Goal: Task Accomplishment & Management: Manage account settings

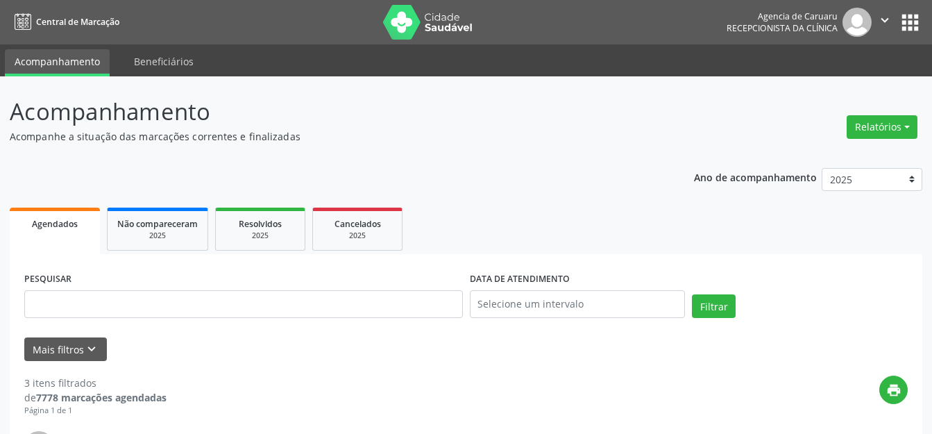
scroll to position [139, 0]
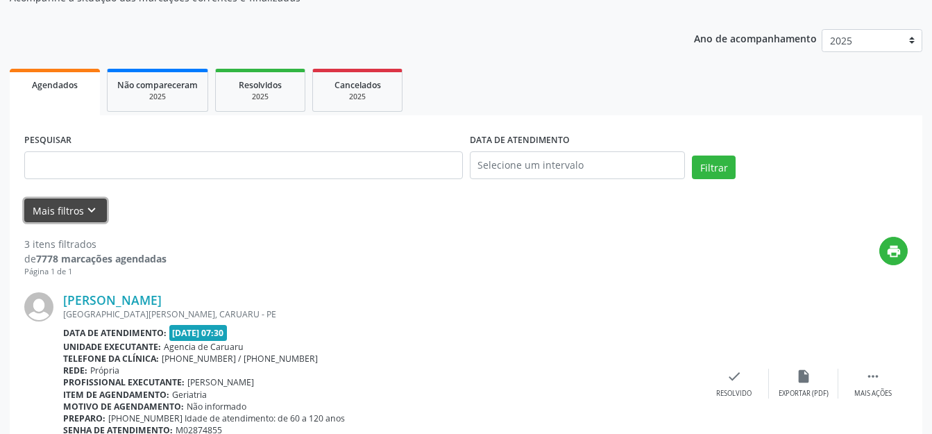
click at [87, 205] on icon "keyboard_arrow_down" at bounding box center [91, 210] width 15 height 15
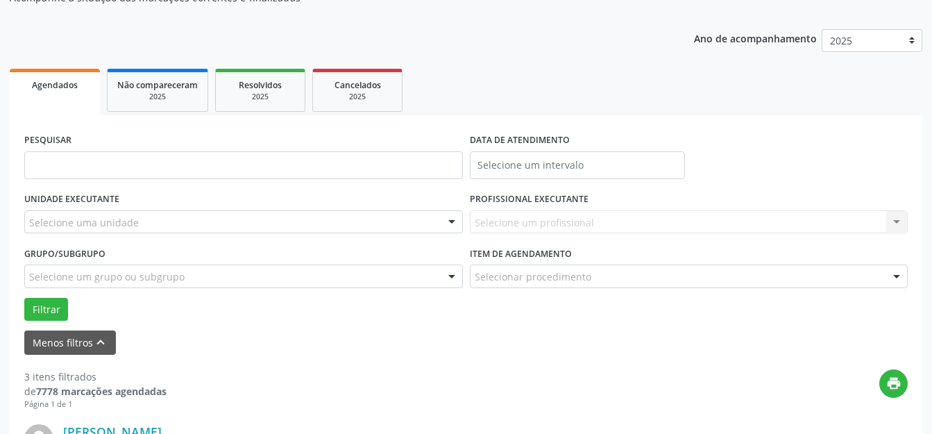
click at [170, 225] on div "Selecione uma unidade" at bounding box center [243, 222] width 439 height 24
click at [29, 219] on input "text" at bounding box center [29, 229] width 0 height 28
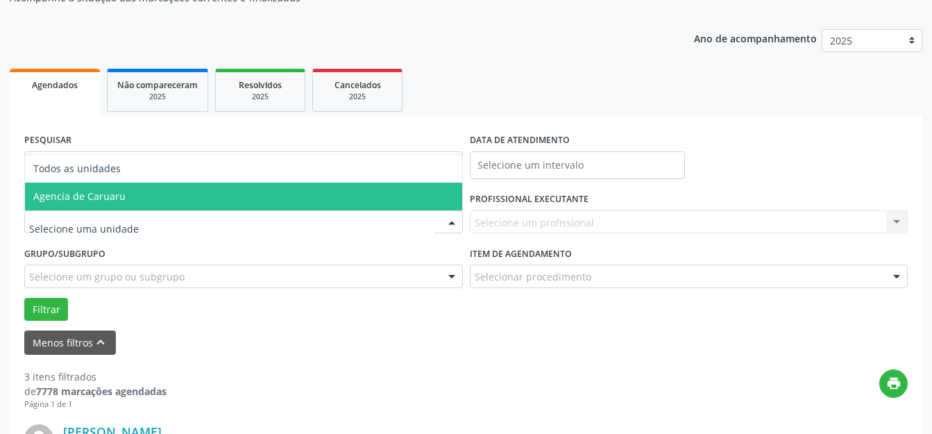
click at [188, 199] on span "Agencia de Caruaru" at bounding box center [243, 197] width 437 height 28
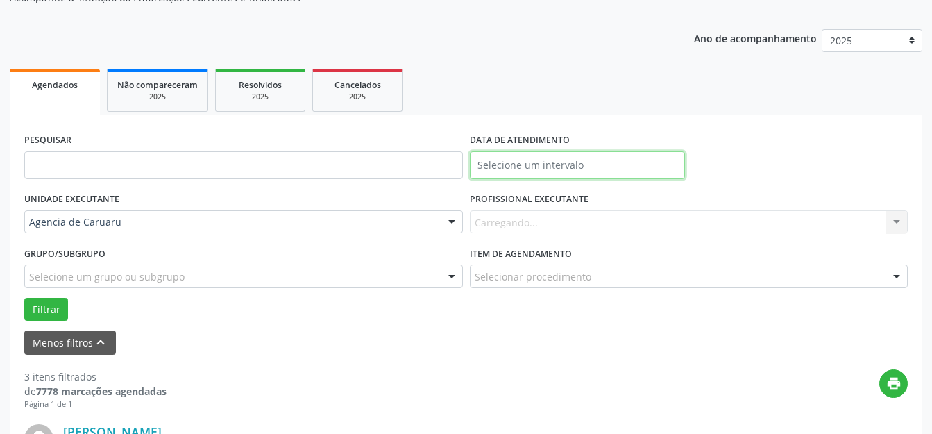
click at [538, 164] on input "text" at bounding box center [578, 165] width 216 height 28
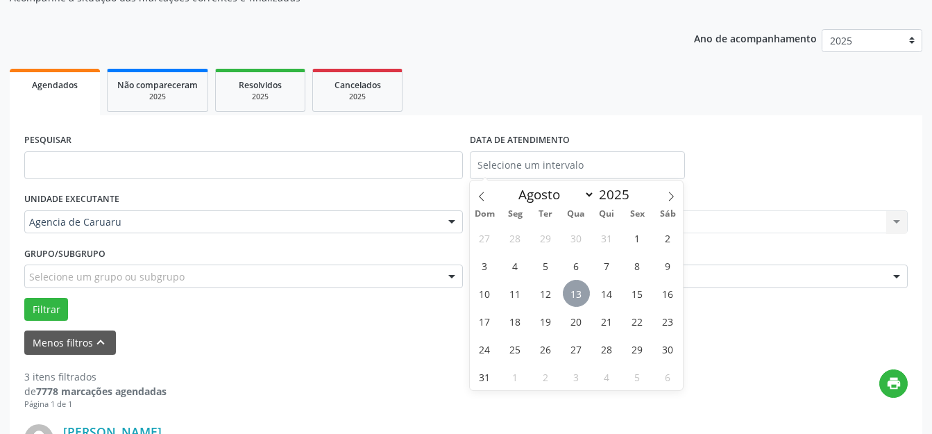
click at [578, 292] on span "13" at bounding box center [576, 293] width 27 height 27
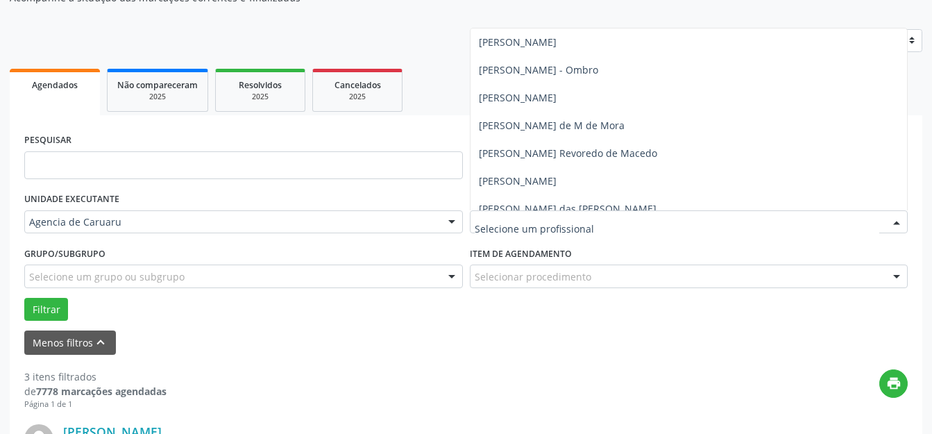
scroll to position [625, 0]
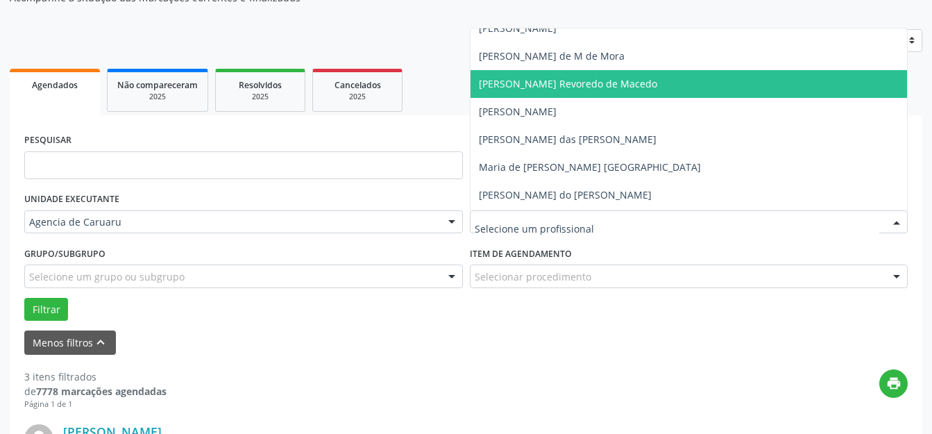
click at [553, 94] on span "Maria da Piedade Revoredo de Macedo" at bounding box center [689, 84] width 437 height 28
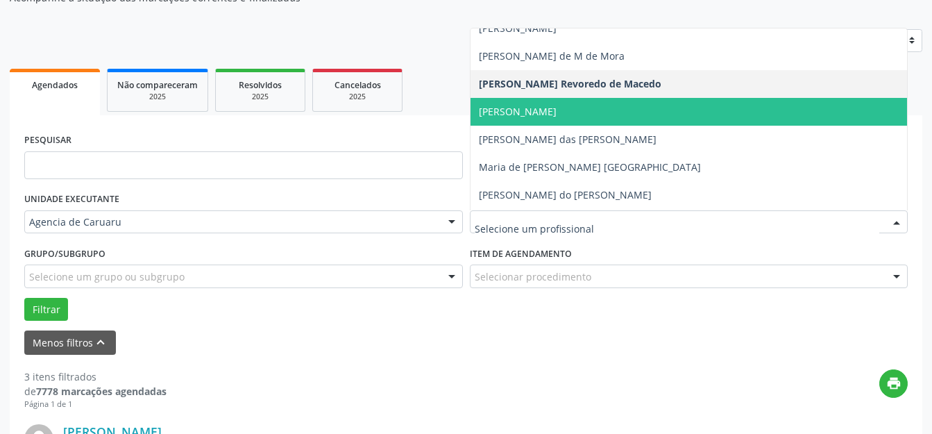
click at [555, 110] on span "Maria da Pompeia" at bounding box center [518, 111] width 78 height 13
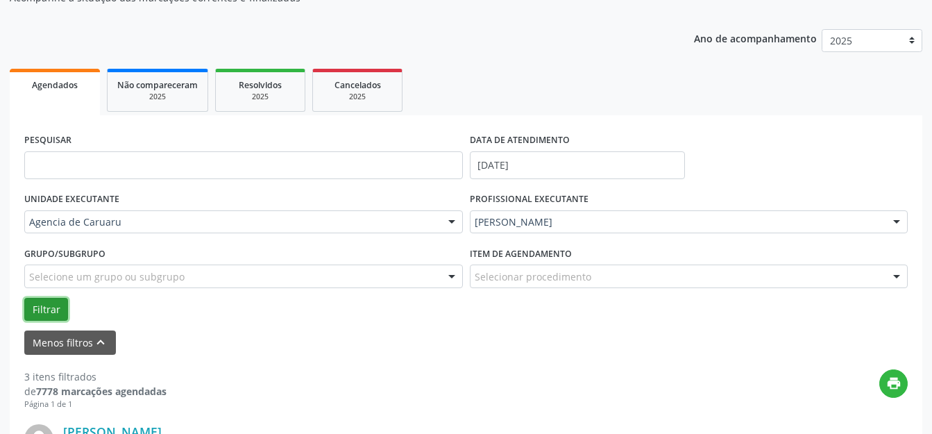
click at [42, 303] on button "Filtrar" at bounding box center [46, 310] width 44 height 24
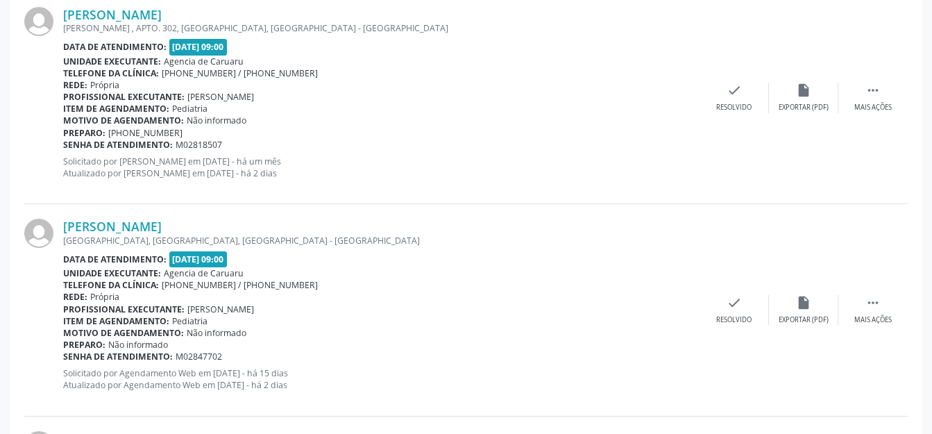
scroll to position [796, 0]
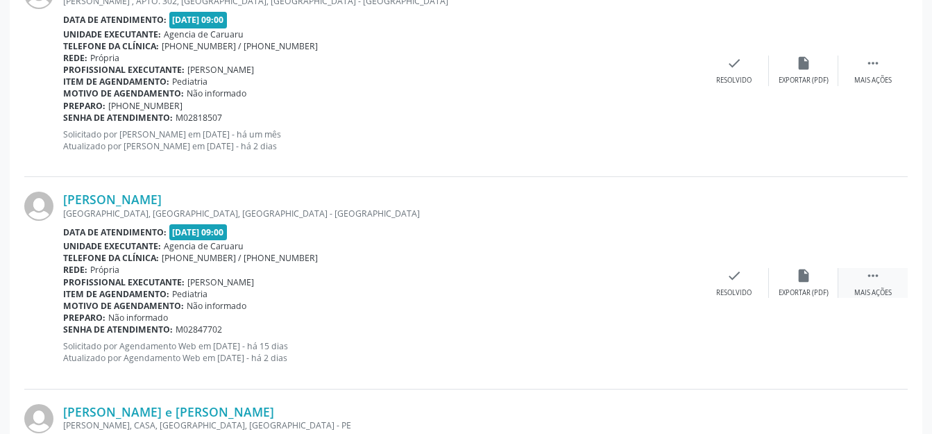
click at [873, 276] on icon "" at bounding box center [873, 275] width 15 height 15
click at [785, 274] on div "alarm_off Não compareceu" at bounding box center [803, 283] width 69 height 30
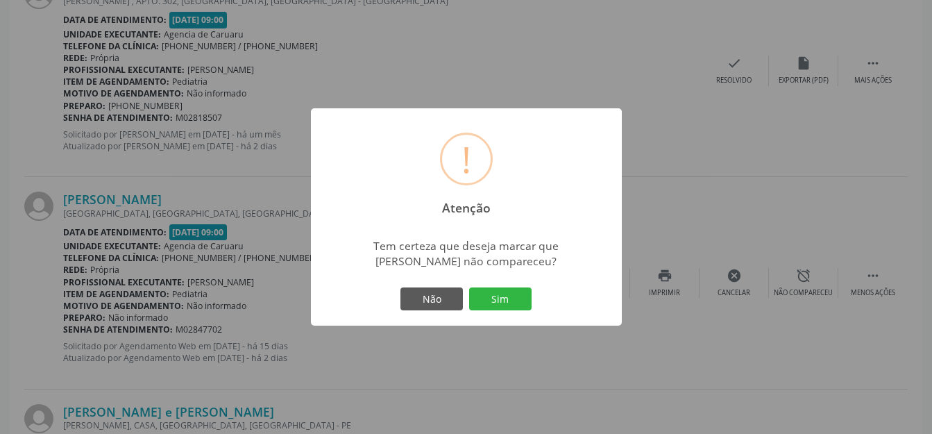
click at [538, 288] on div "! Atenção × Tem certeza que deseja marcar que Maria Clara Teixeira Ramos não co…" at bounding box center [466, 217] width 311 height 218
click at [504, 290] on button "Sim" at bounding box center [500, 299] width 62 height 24
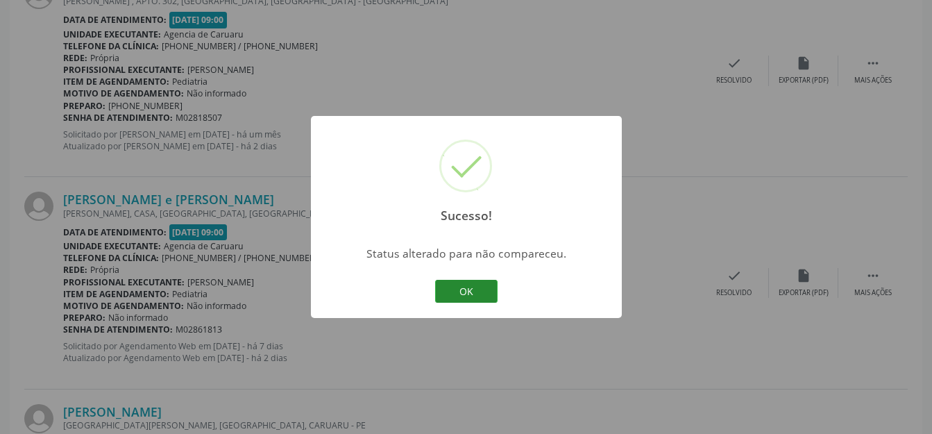
click at [449, 296] on button "OK" at bounding box center [466, 292] width 62 height 24
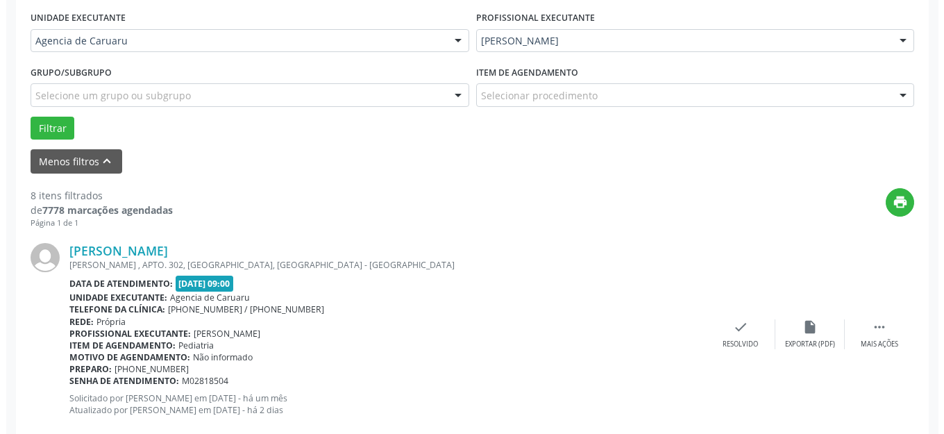
scroll to position [448, 0]
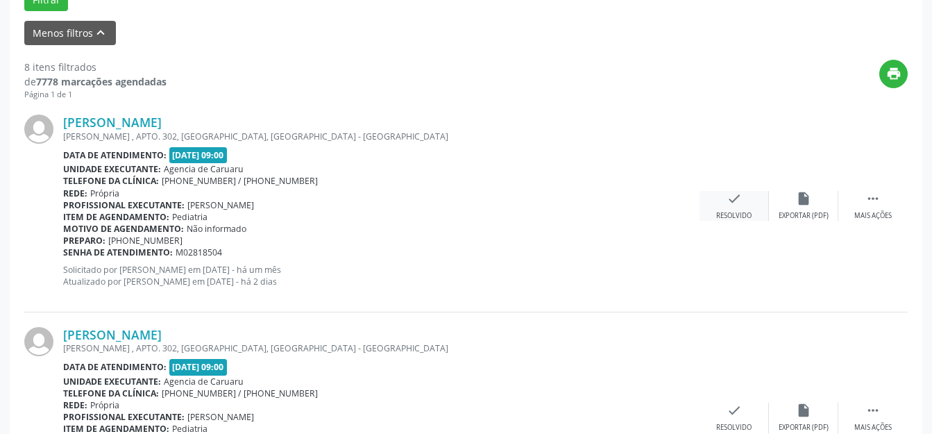
click at [741, 216] on div "Resolvido" at bounding box center [733, 216] width 35 height 10
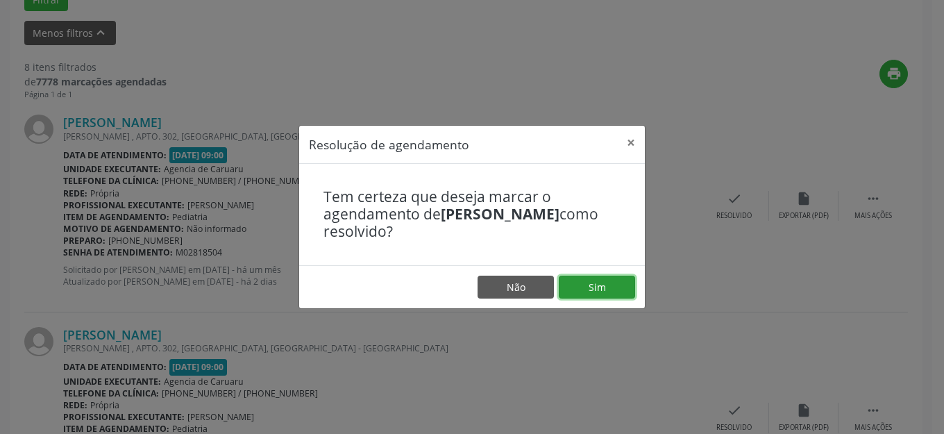
click at [596, 283] on button "Sim" at bounding box center [597, 288] width 76 height 24
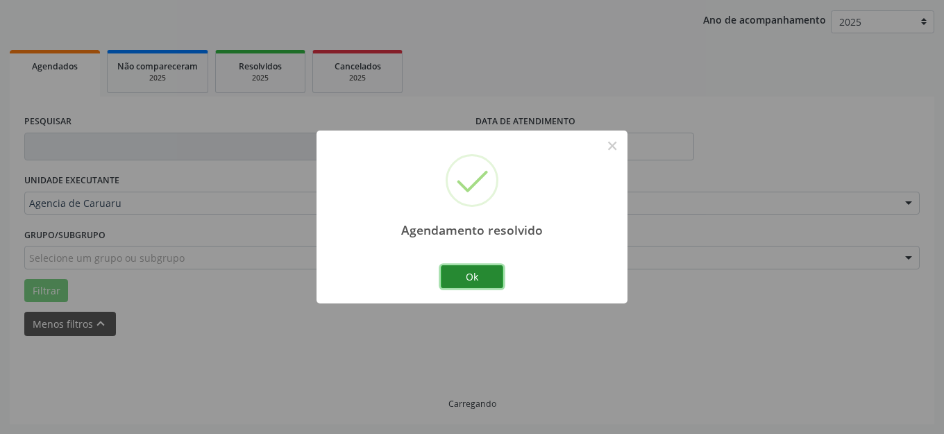
click at [470, 277] on button "Ok" at bounding box center [472, 277] width 62 height 24
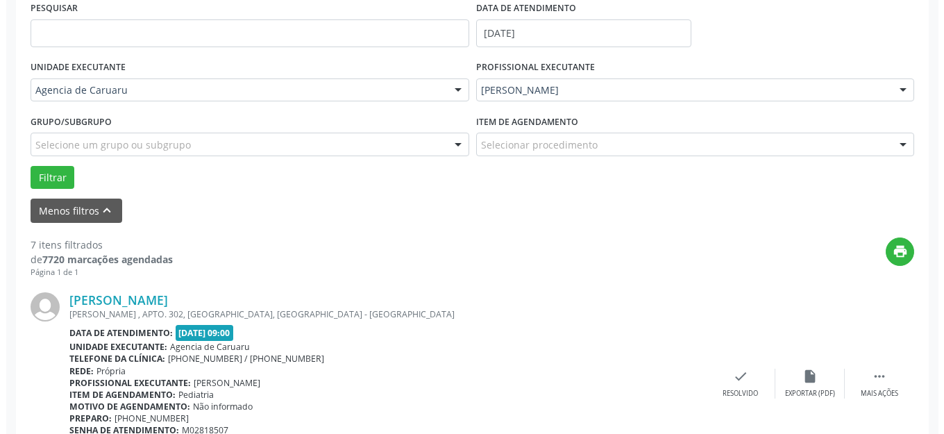
scroll to position [450, 0]
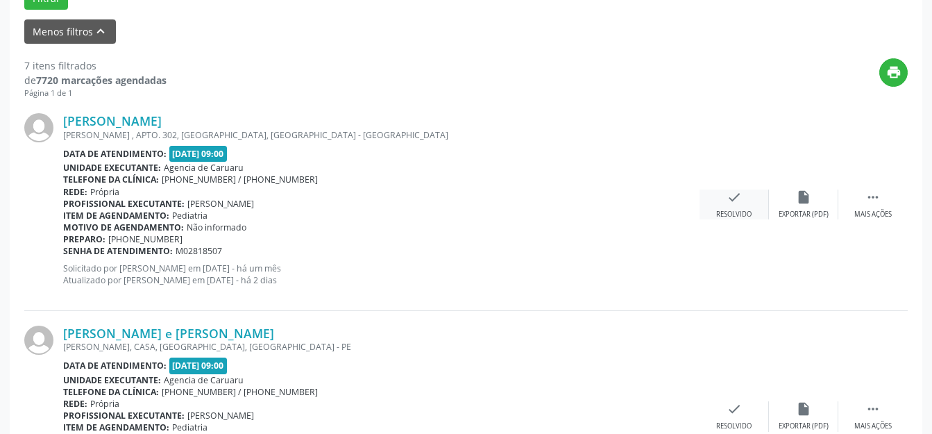
click at [746, 212] on div "Resolvido" at bounding box center [733, 215] width 35 height 10
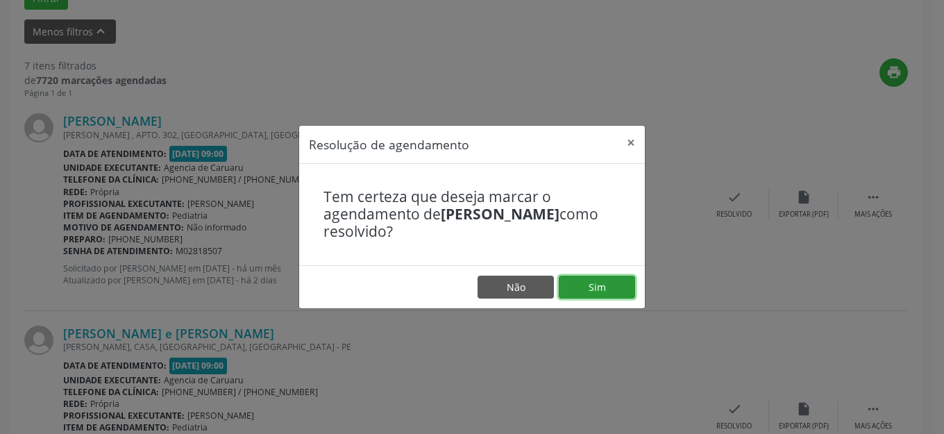
click at [589, 286] on button "Sim" at bounding box center [597, 288] width 76 height 24
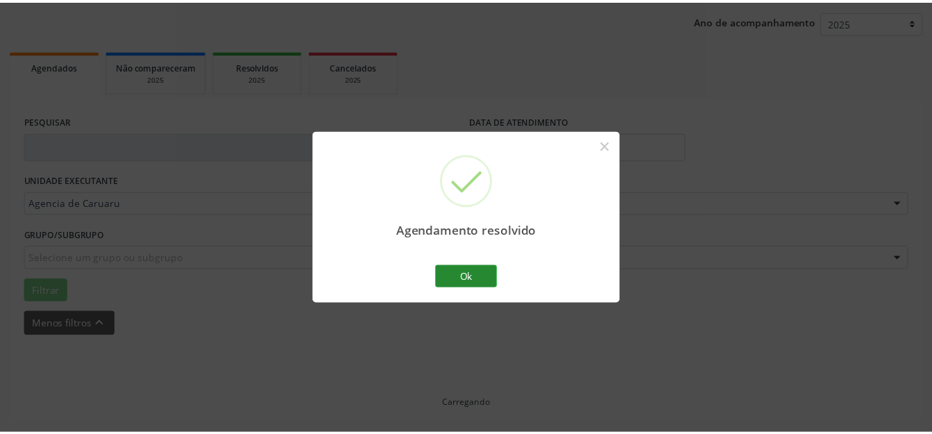
scroll to position [158, 0]
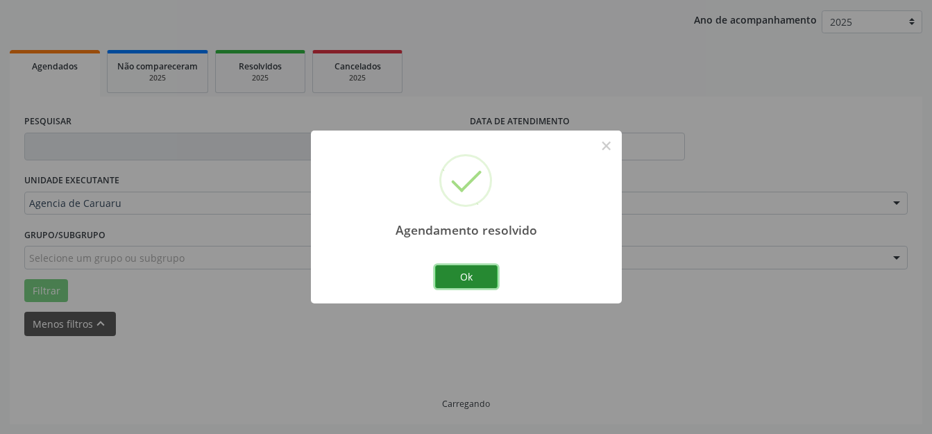
click at [469, 283] on button "Ok" at bounding box center [466, 277] width 62 height 24
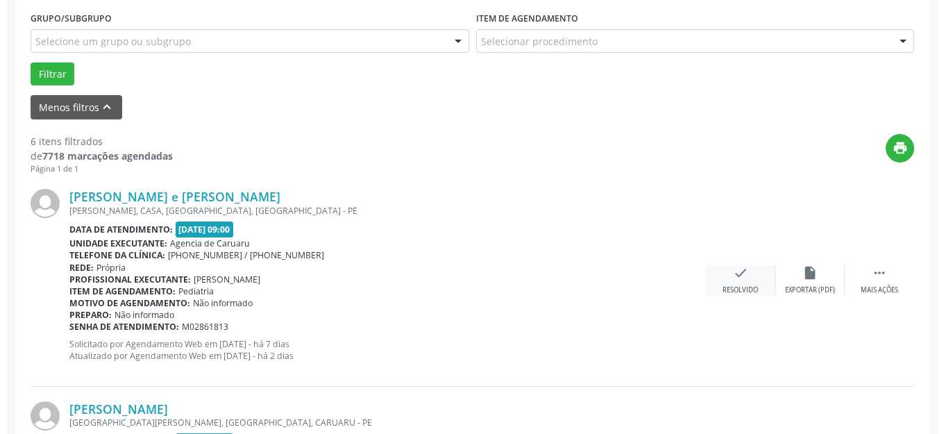
scroll to position [380, 0]
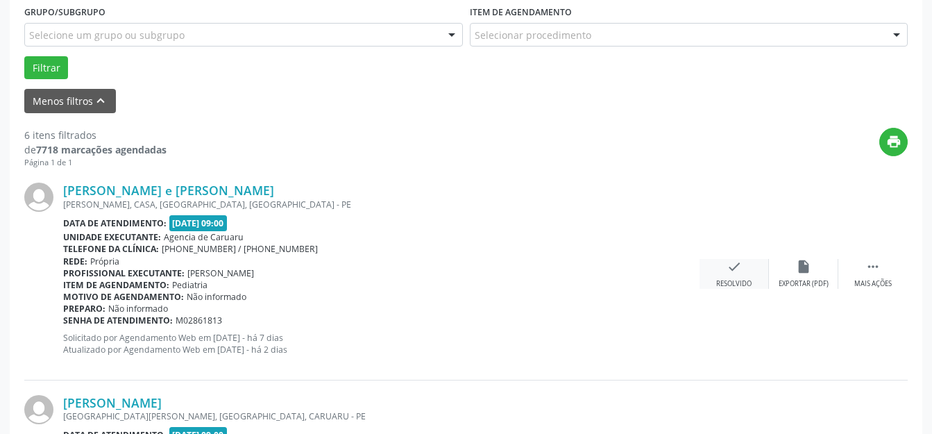
click at [729, 269] on icon "check" at bounding box center [734, 266] width 15 height 15
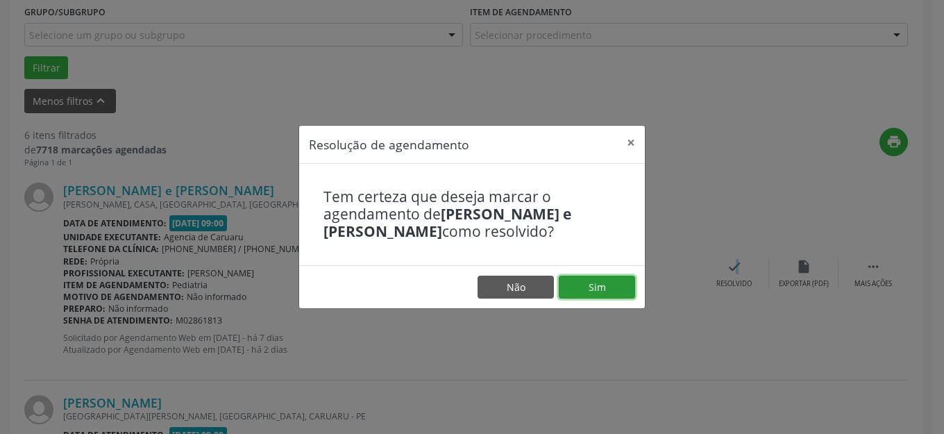
click at [630, 278] on button "Sim" at bounding box center [597, 288] width 76 height 24
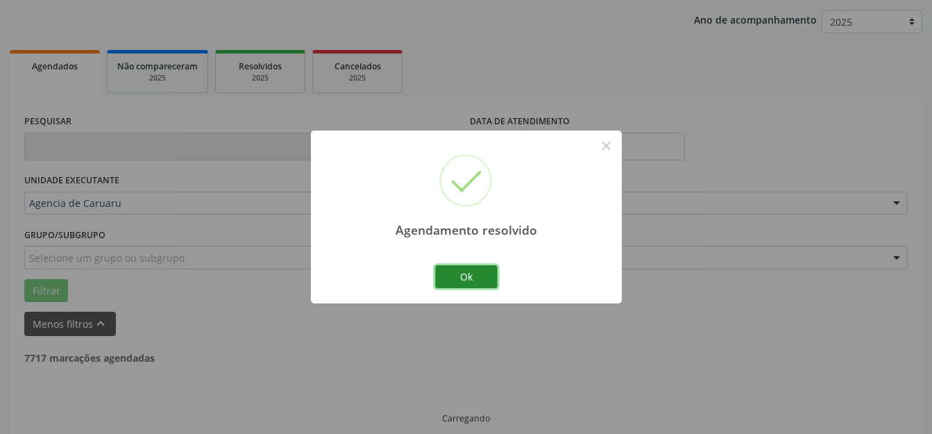
click at [485, 278] on button "Ok" at bounding box center [466, 277] width 62 height 24
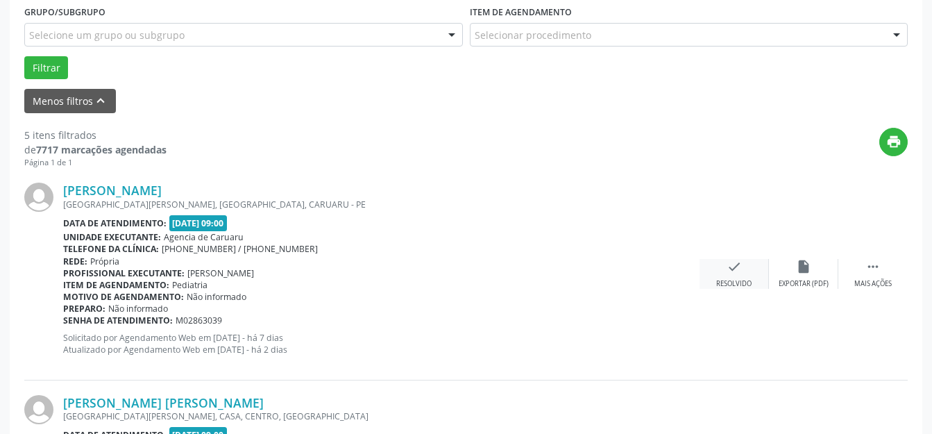
click at [741, 259] on icon "check" at bounding box center [734, 266] width 15 height 15
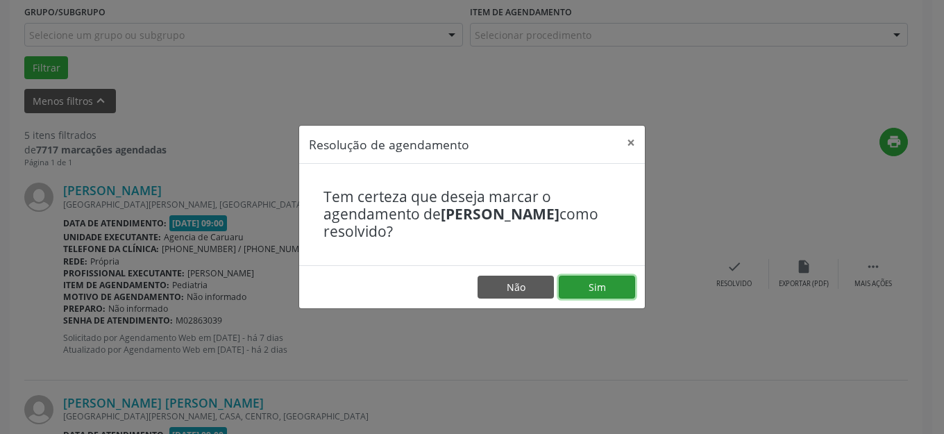
click at [562, 289] on button "Sim" at bounding box center [597, 288] width 76 height 24
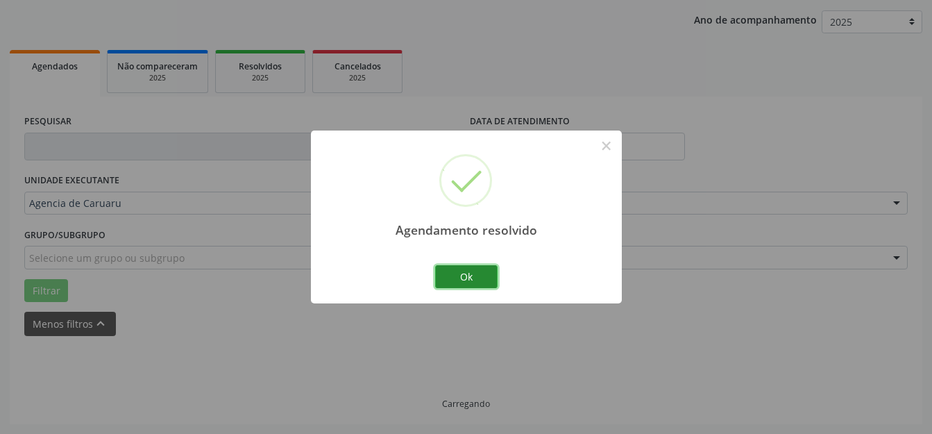
click at [494, 280] on button "Ok" at bounding box center [466, 277] width 62 height 24
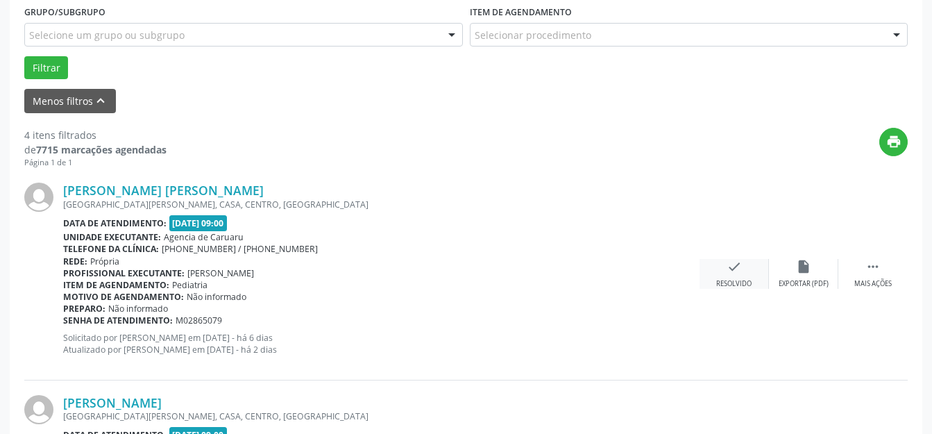
click at [727, 269] on icon "check" at bounding box center [734, 266] width 15 height 15
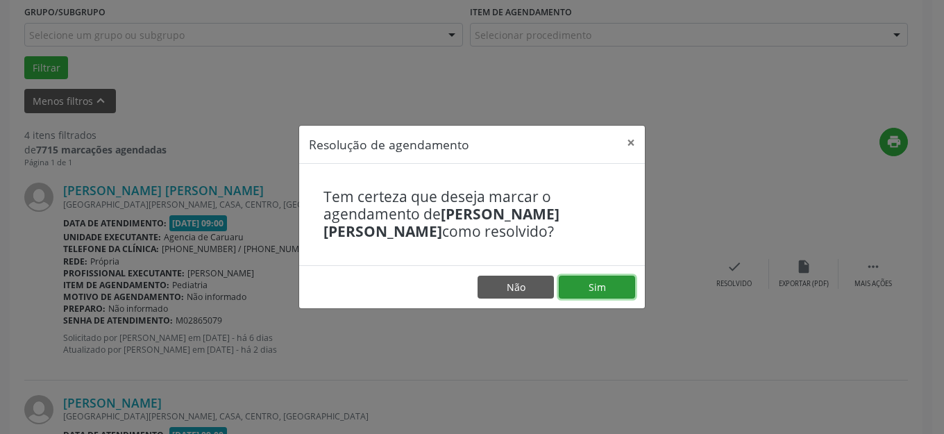
click at [614, 281] on button "Sim" at bounding box center [597, 288] width 76 height 24
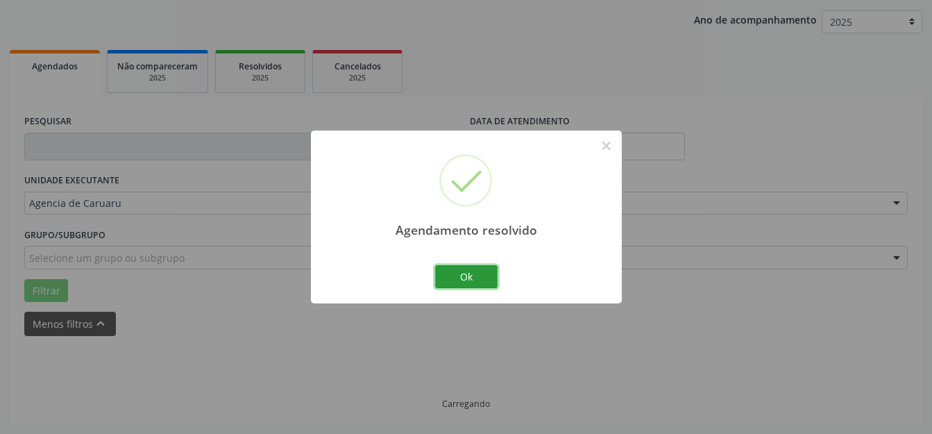
click at [492, 276] on button "Ok" at bounding box center [466, 277] width 62 height 24
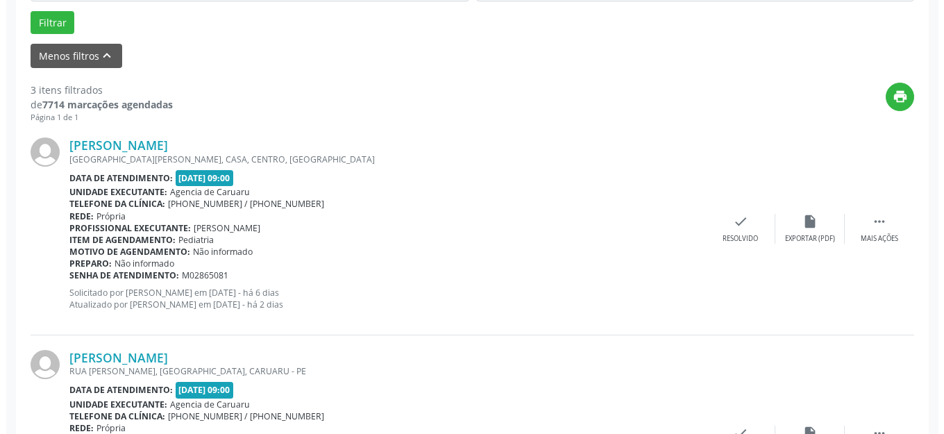
scroll to position [450, 0]
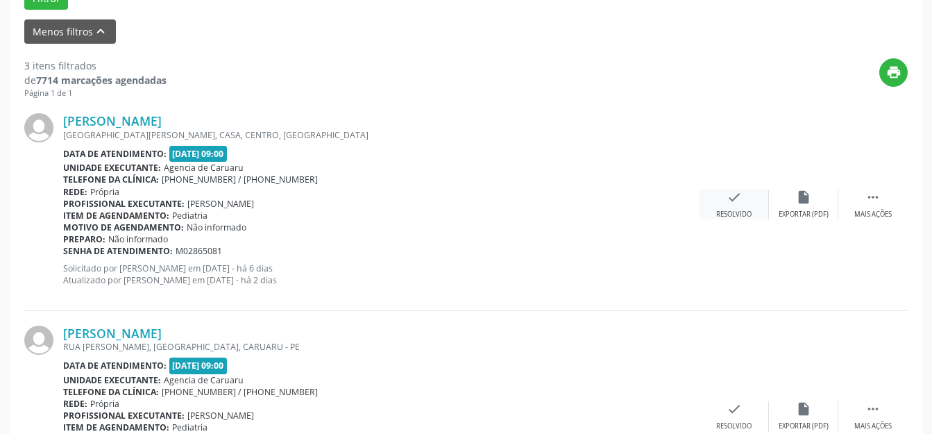
click at [730, 212] on div "Resolvido" at bounding box center [733, 215] width 35 height 10
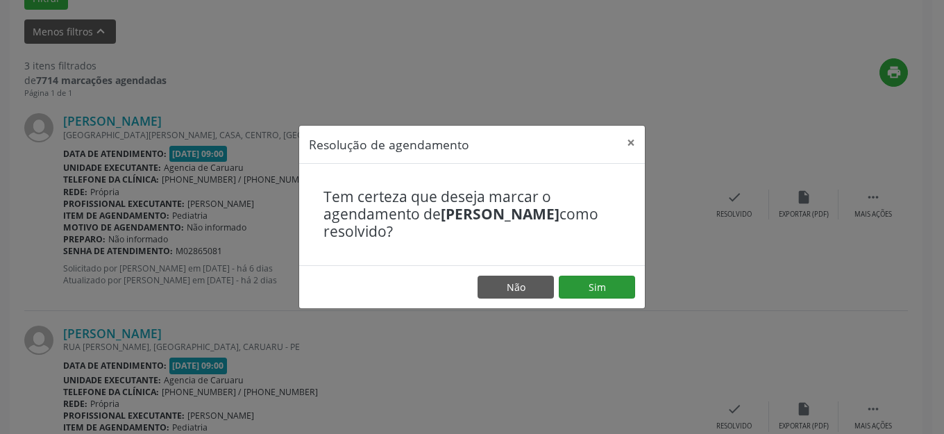
drag, startPoint x: 590, startPoint y: 269, endPoint x: 589, endPoint y: 283, distance: 14.0
click at [590, 271] on footer "Não Sim" at bounding box center [472, 287] width 346 height 44
click at [587, 293] on button "Sim" at bounding box center [597, 288] width 76 height 24
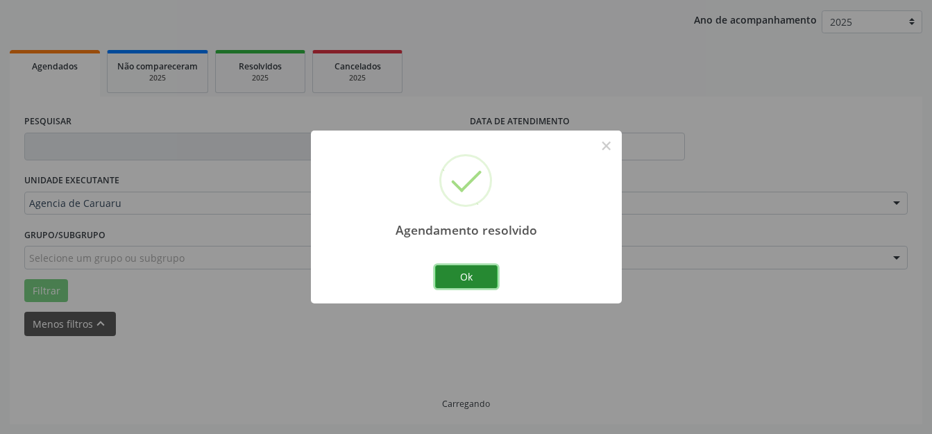
click at [470, 274] on button "Ok" at bounding box center [466, 277] width 62 height 24
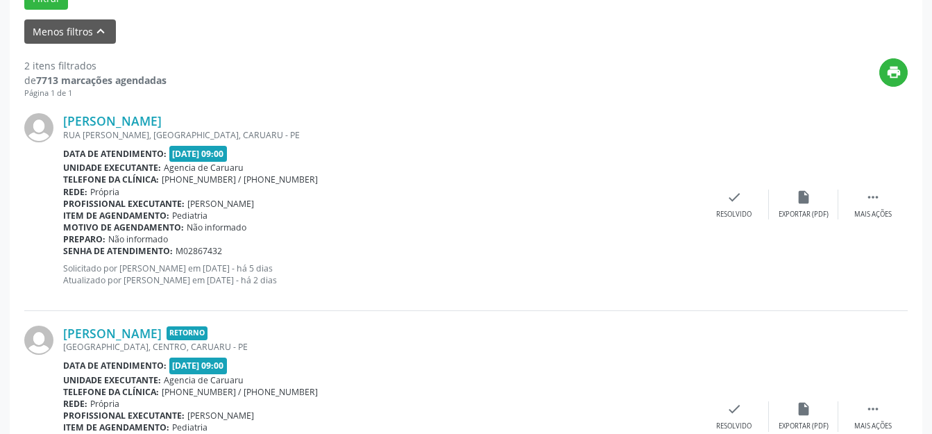
click at [692, 205] on div "Profissional executante: Maria da Pompeia" at bounding box center [381, 204] width 637 height 12
click at [742, 205] on div "check Resolvido" at bounding box center [734, 205] width 69 height 30
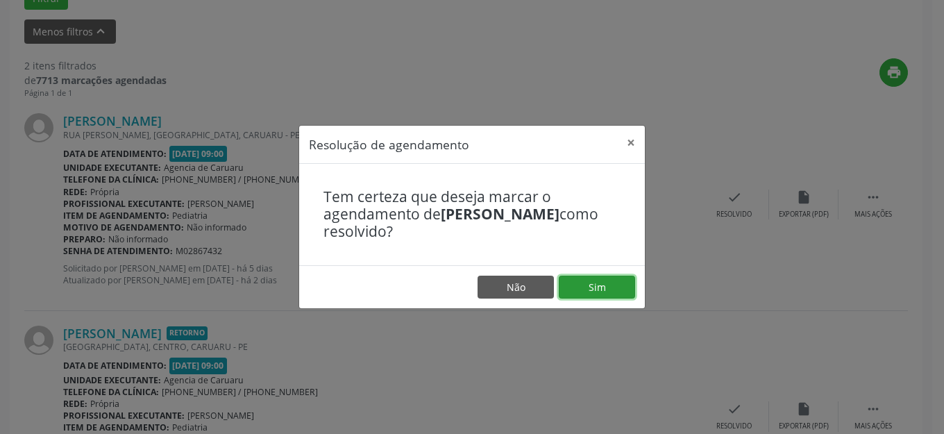
click at [587, 287] on button "Sim" at bounding box center [597, 288] width 76 height 24
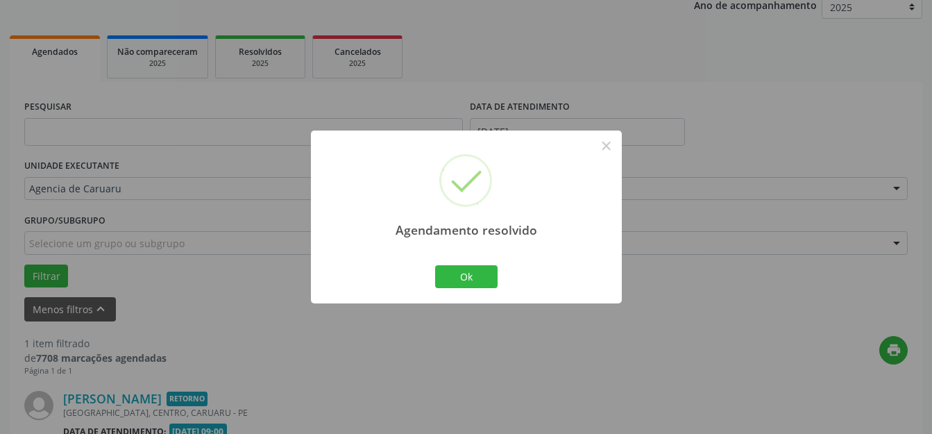
scroll to position [351, 0]
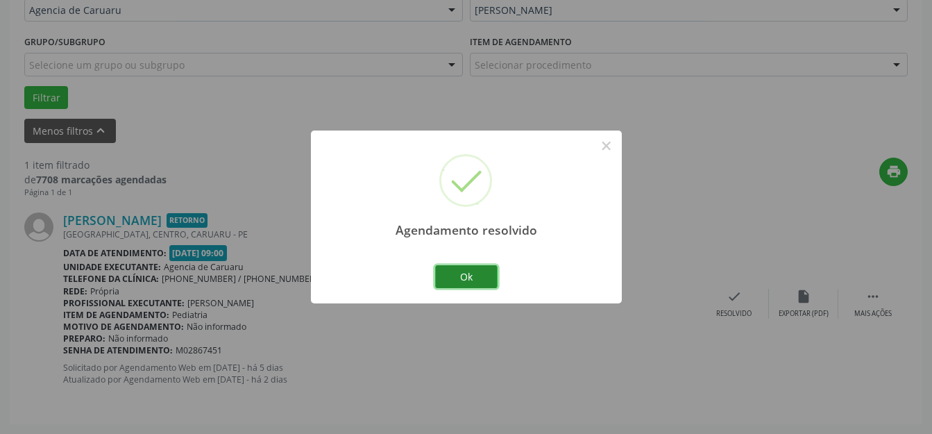
click at [471, 269] on button "Ok" at bounding box center [466, 277] width 62 height 24
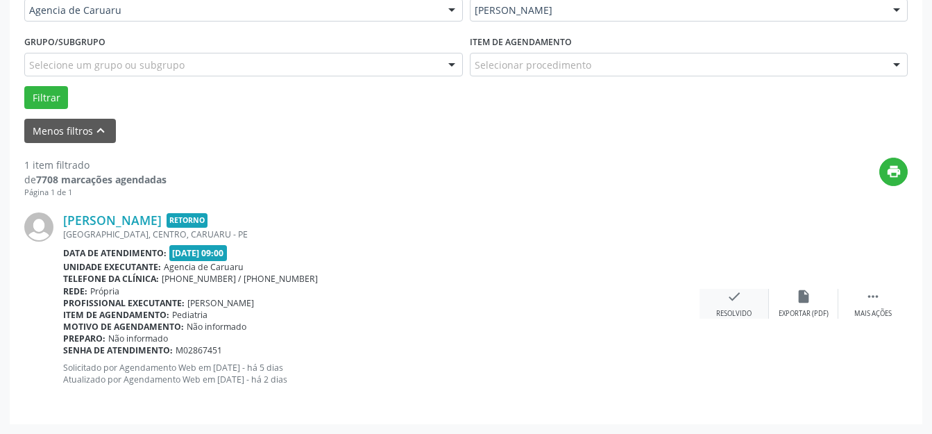
click at [742, 299] on div "check Resolvido" at bounding box center [734, 304] width 69 height 30
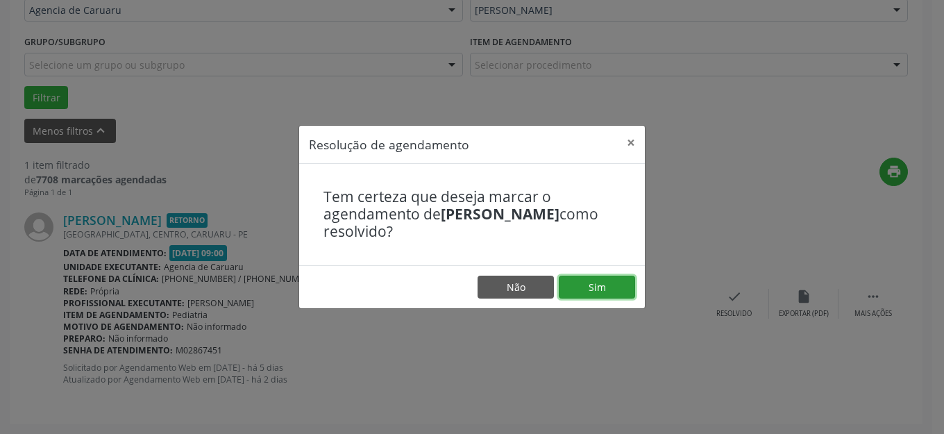
click at [630, 286] on button "Sim" at bounding box center [597, 288] width 76 height 24
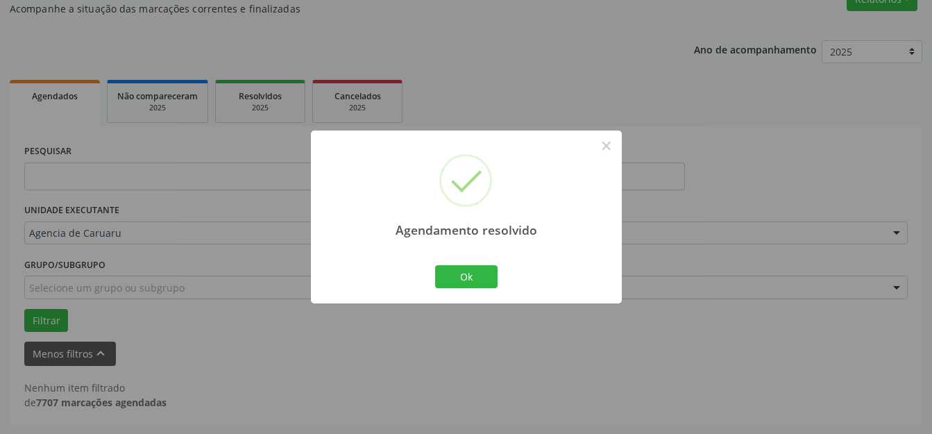
scroll to position [128, 0]
click at [487, 276] on button "Ok" at bounding box center [466, 277] width 62 height 24
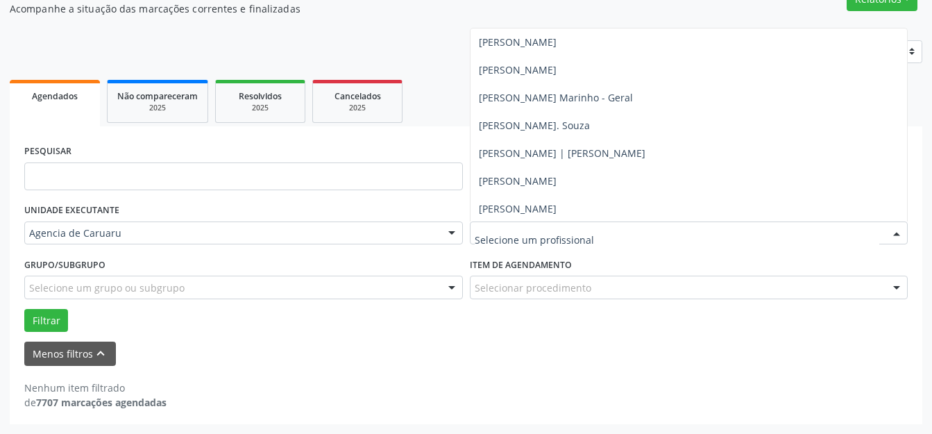
scroll to position [834, 0]
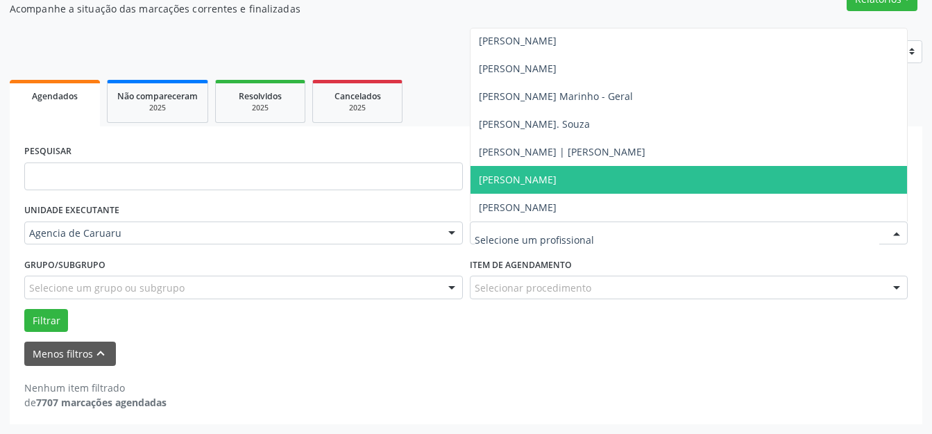
click at [557, 183] on span "Tatiana Amora Cruz" at bounding box center [518, 179] width 78 height 13
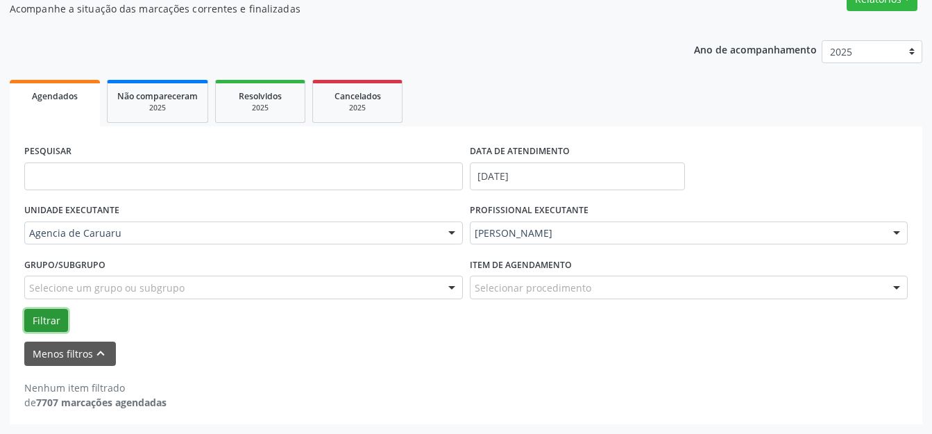
click at [44, 313] on button "Filtrar" at bounding box center [46, 321] width 44 height 24
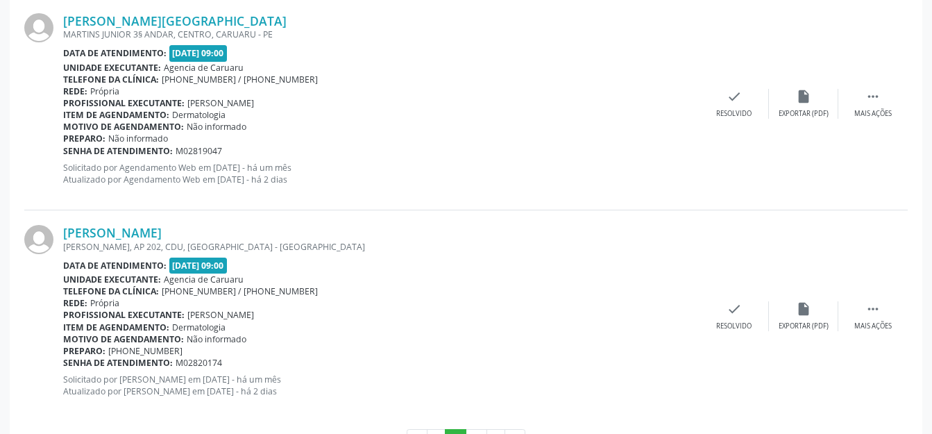
scroll to position [3357, 0]
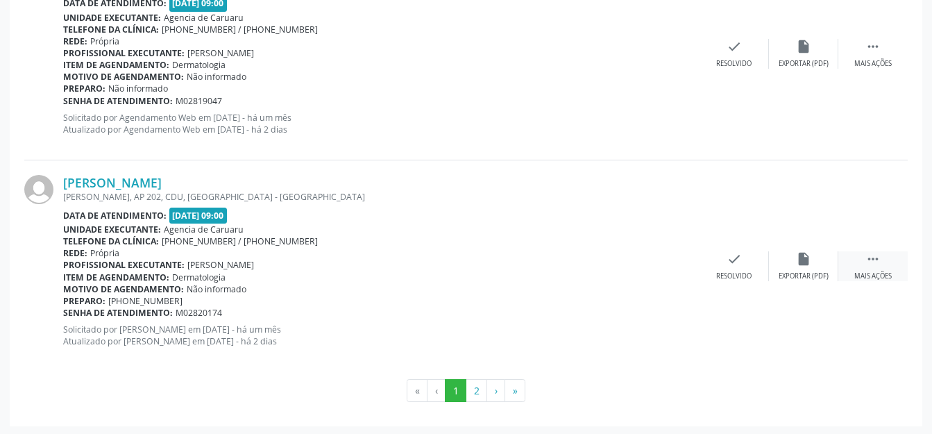
click at [856, 258] on div " Mais ações" at bounding box center [873, 266] width 69 height 30
click at [823, 261] on div "alarm_off Não compareceu" at bounding box center [803, 266] width 69 height 30
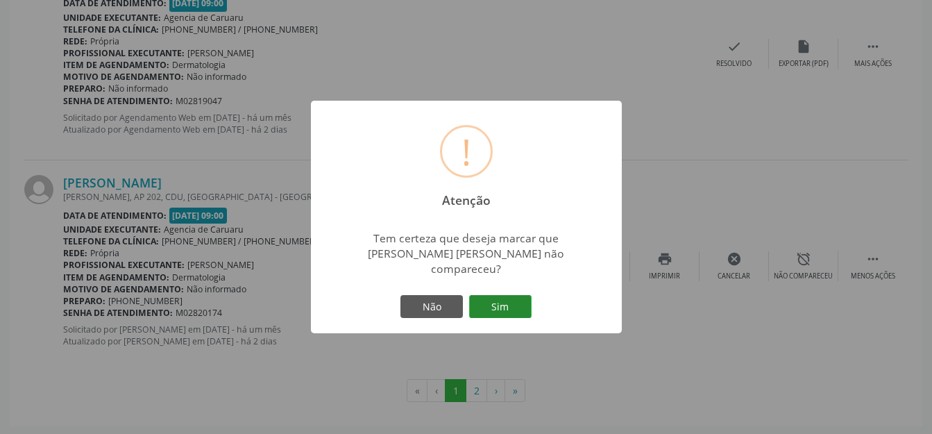
click at [486, 295] on button "Sim" at bounding box center [500, 307] width 62 height 24
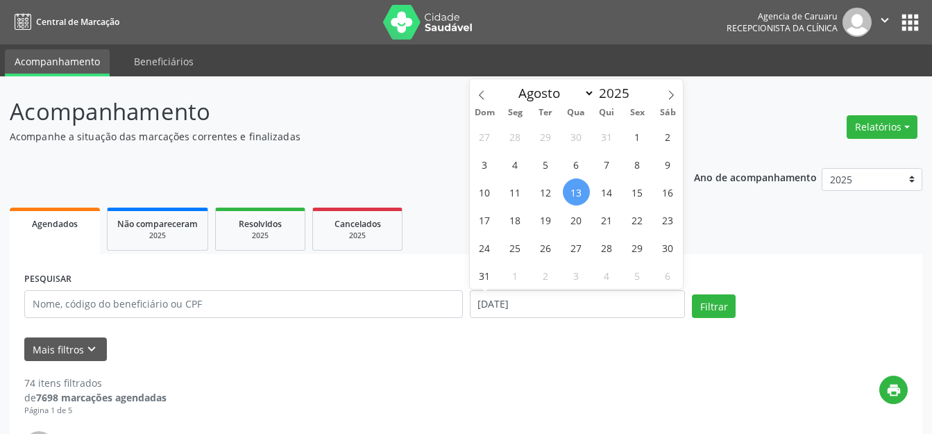
select select "7"
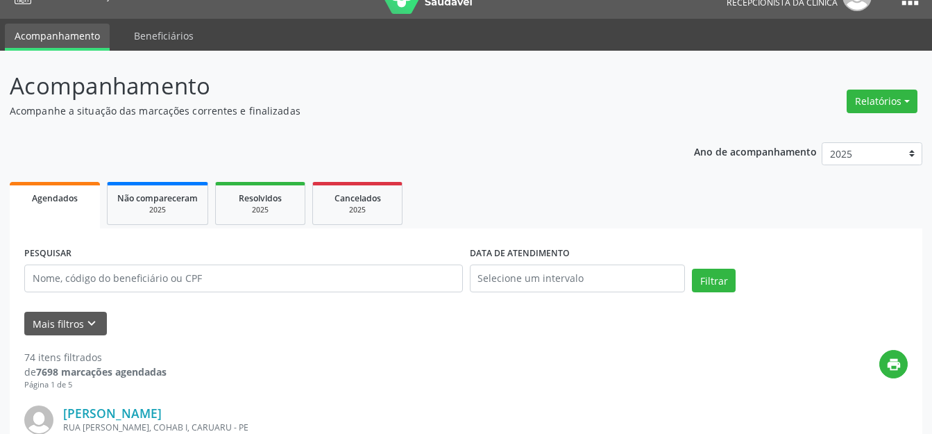
click at [543, 389] on div "print" at bounding box center [537, 370] width 741 height 41
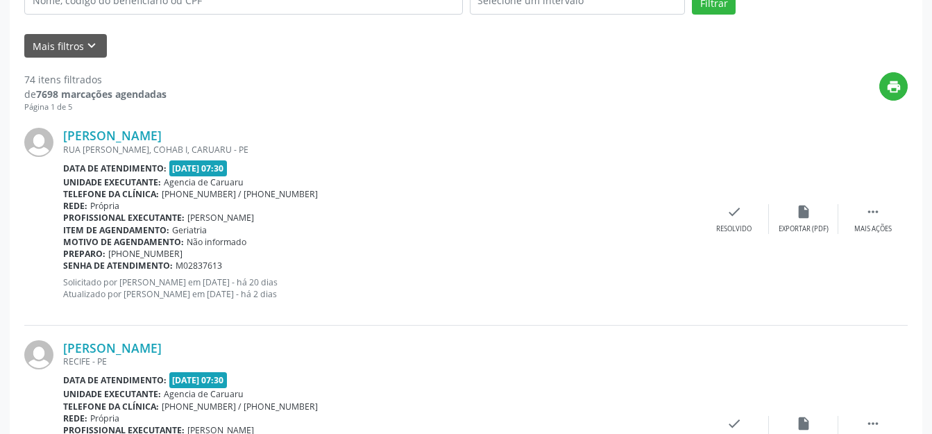
scroll to position [165, 0]
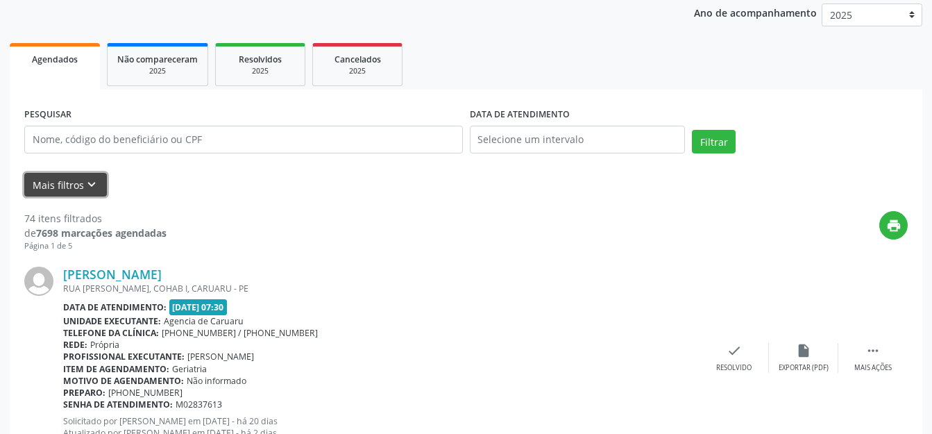
click at [81, 173] on button "Mais filtros keyboard_arrow_down" at bounding box center [65, 185] width 83 height 24
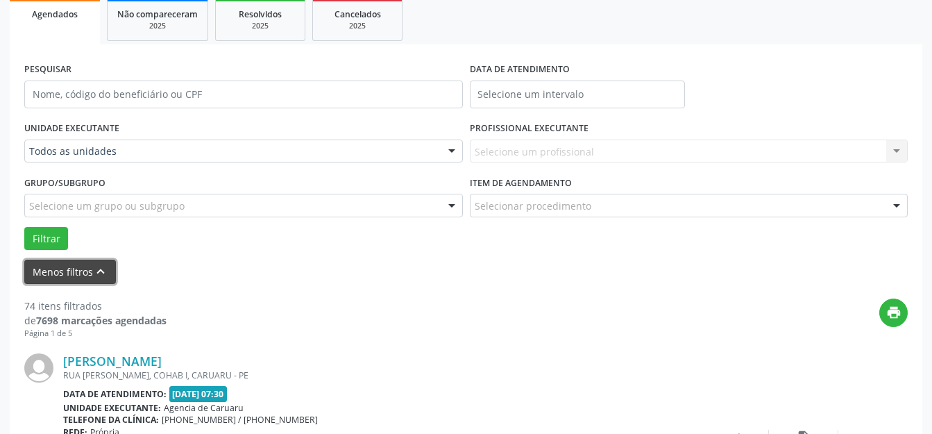
scroll to position [234, 0]
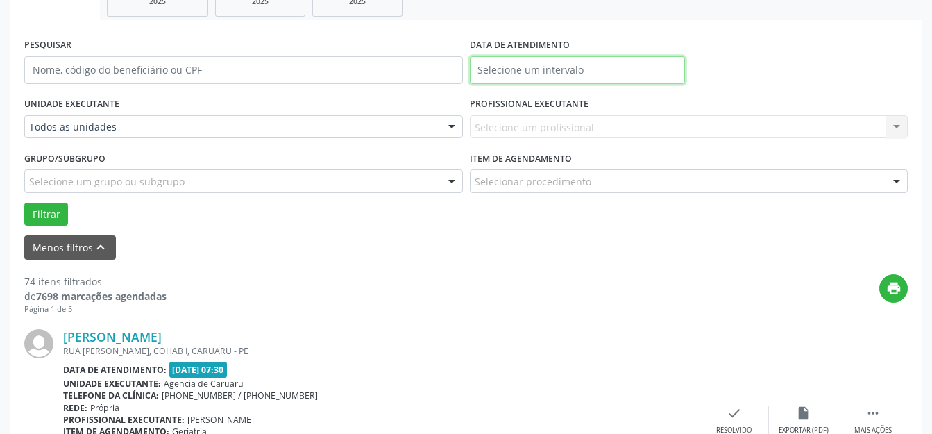
click at [588, 67] on input "text" at bounding box center [578, 70] width 216 height 28
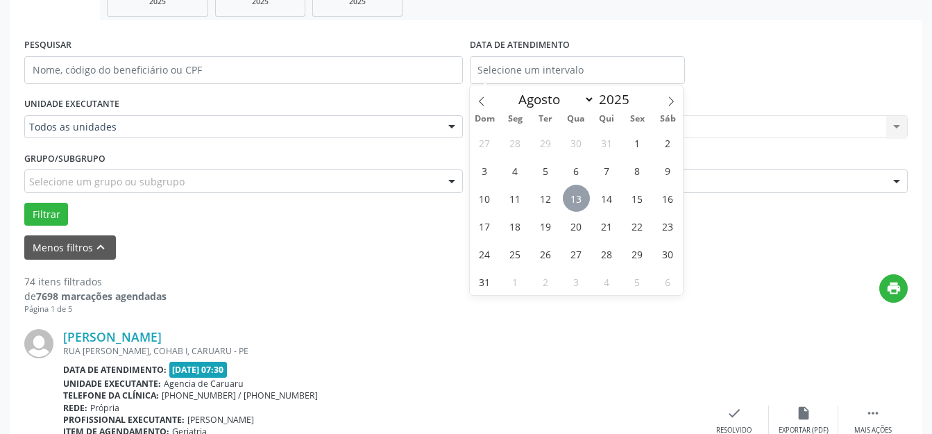
click at [578, 190] on span "13" at bounding box center [576, 198] width 27 height 27
type input "[DATE]"
click at [578, 190] on span "13" at bounding box center [576, 198] width 27 height 27
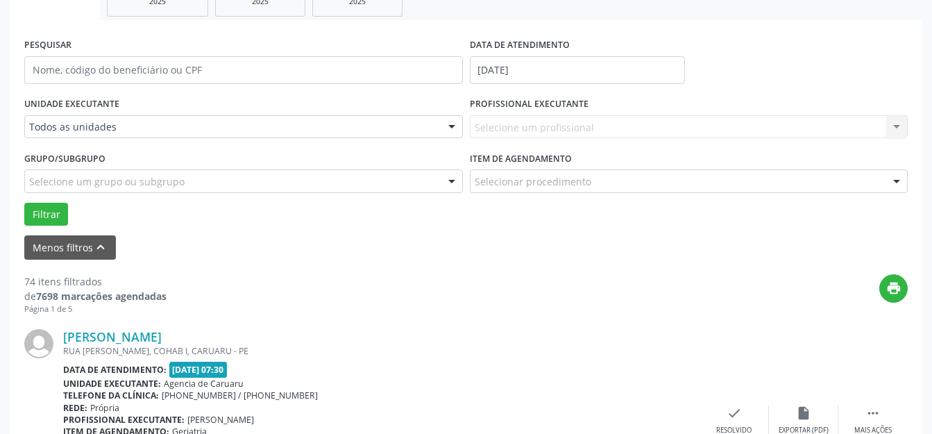
click at [560, 121] on div "Selecione um profissional Nenhum resultado encontrado para: " " Não há nenhuma …" at bounding box center [689, 127] width 439 height 24
click at [561, 121] on div "Selecione um profissional Nenhum resultado encontrado para: " " Não há nenhuma …" at bounding box center [689, 127] width 439 height 24
click at [596, 119] on div "Selecione um profissional Nenhum resultado encontrado para: " " Não há nenhuma …" at bounding box center [689, 127] width 439 height 24
drag, startPoint x: 636, startPoint y: 131, endPoint x: 648, endPoint y: 133, distance: 12.7
click at [638, 131] on div "Selecione um profissional Nenhum resultado encontrado para: " " Não há nenhuma …" at bounding box center [689, 127] width 439 height 24
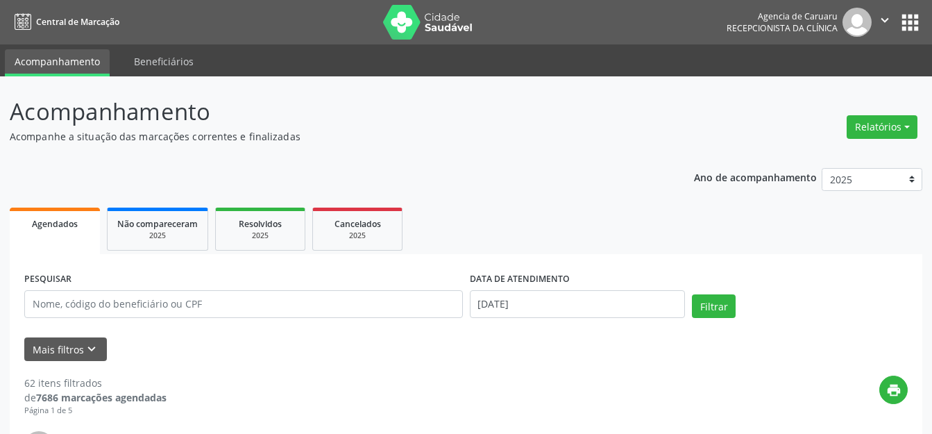
click at [626, 140] on p "Acompanhe a situação das marcações correntes e finalizadas" at bounding box center [329, 136] width 639 height 15
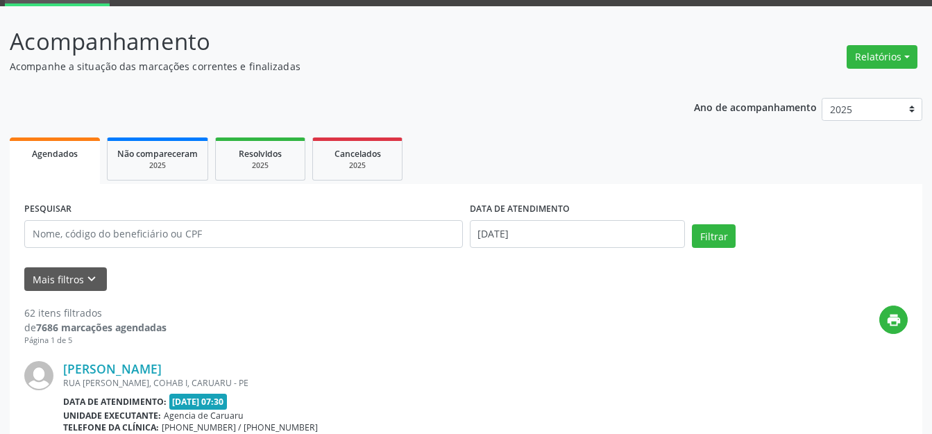
scroll to position [208, 0]
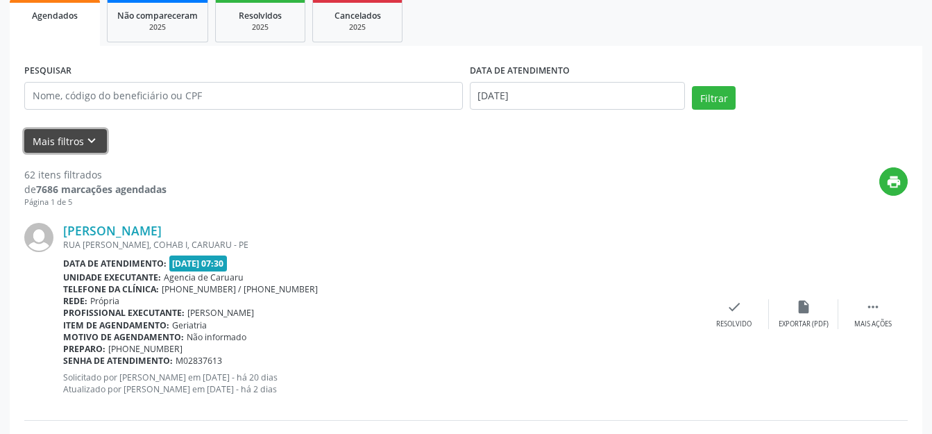
click at [78, 139] on button "Mais filtros keyboard_arrow_down" at bounding box center [65, 141] width 83 height 24
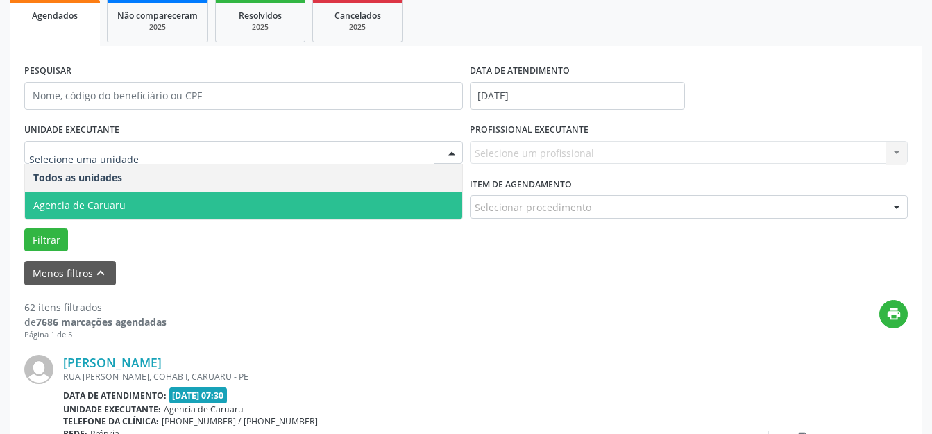
click at [142, 199] on span "Agencia de Caruaru" at bounding box center [243, 206] width 437 height 28
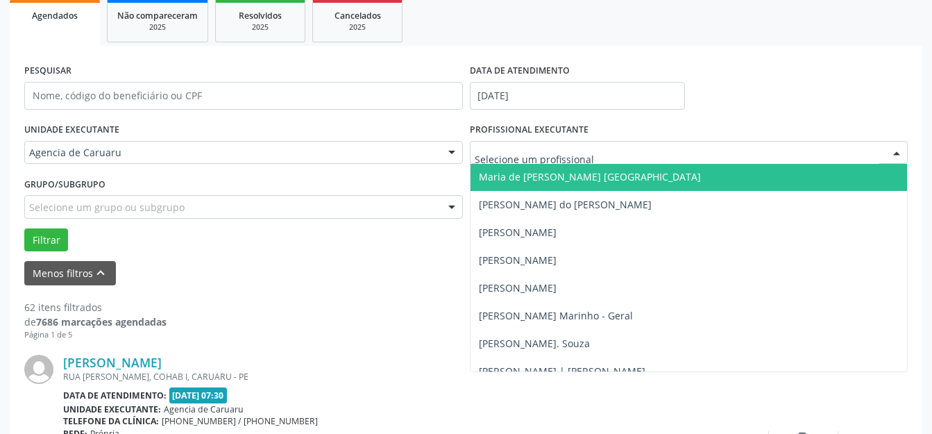
scroll to position [820, 0]
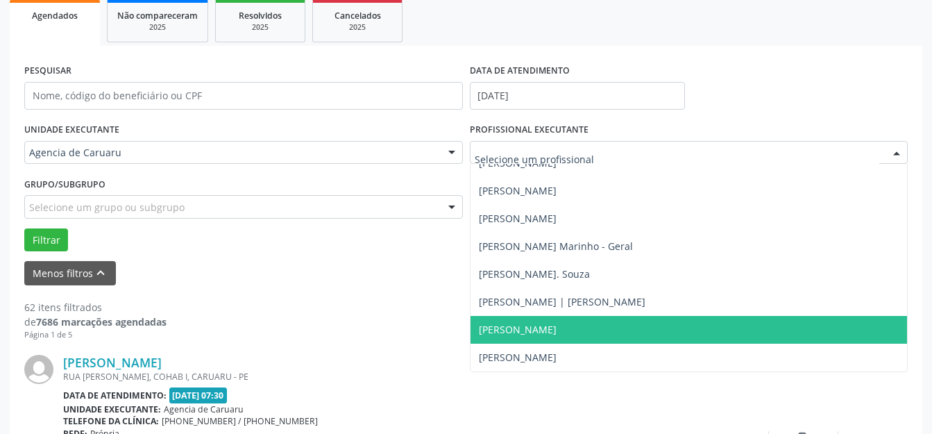
click at [551, 321] on span "Tatiana Amora Cruz" at bounding box center [689, 330] width 437 height 28
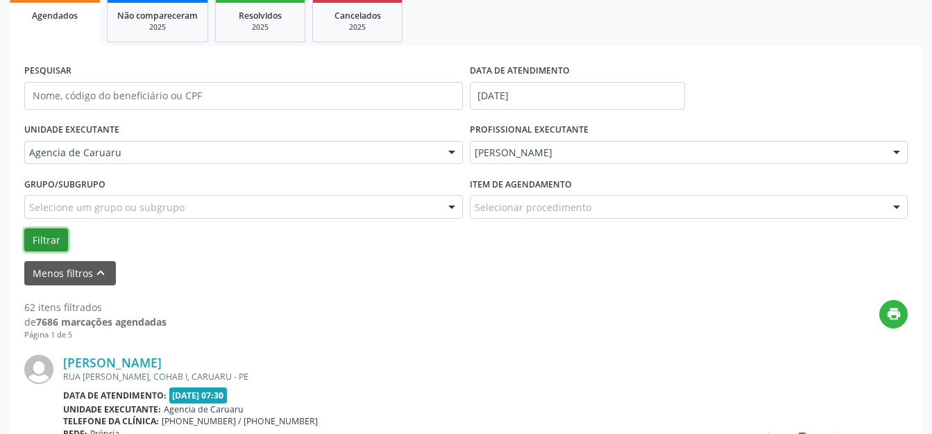
click at [38, 238] on button "Filtrar" at bounding box center [46, 240] width 44 height 24
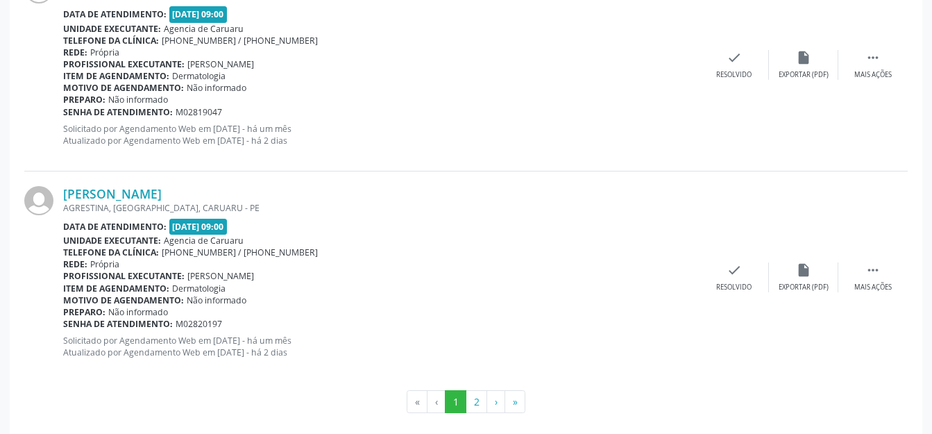
scroll to position [3357, 0]
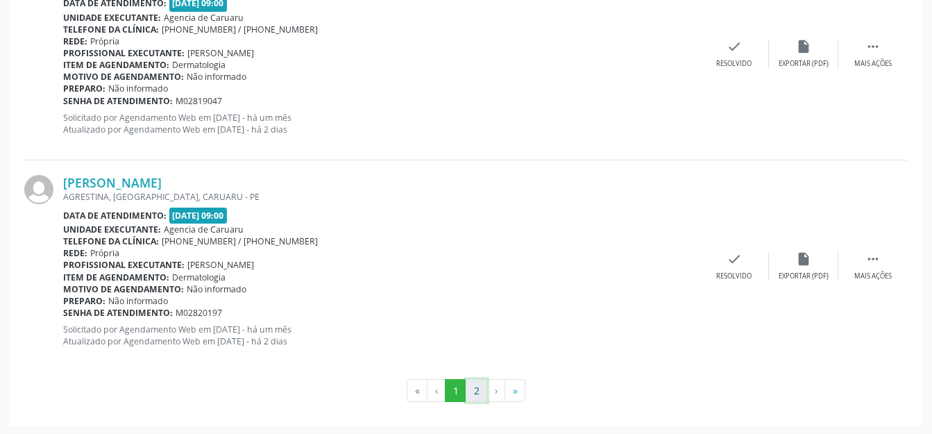
click at [483, 391] on button "2" at bounding box center [477, 391] width 22 height 24
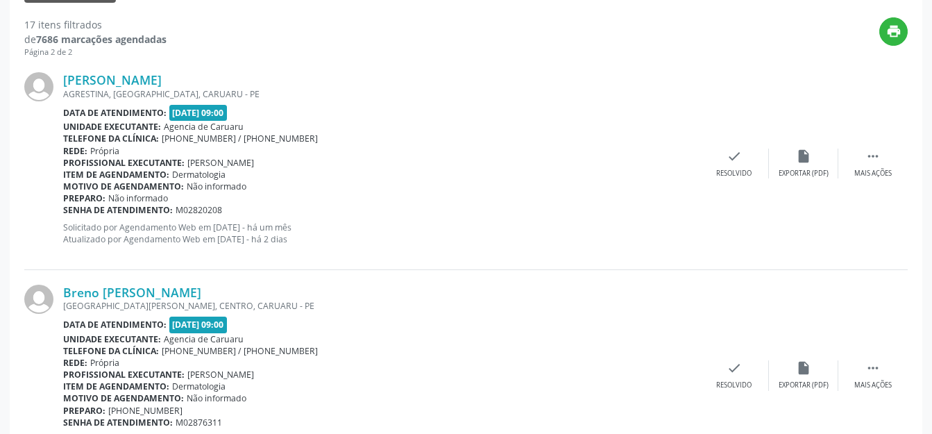
scroll to position [602, 0]
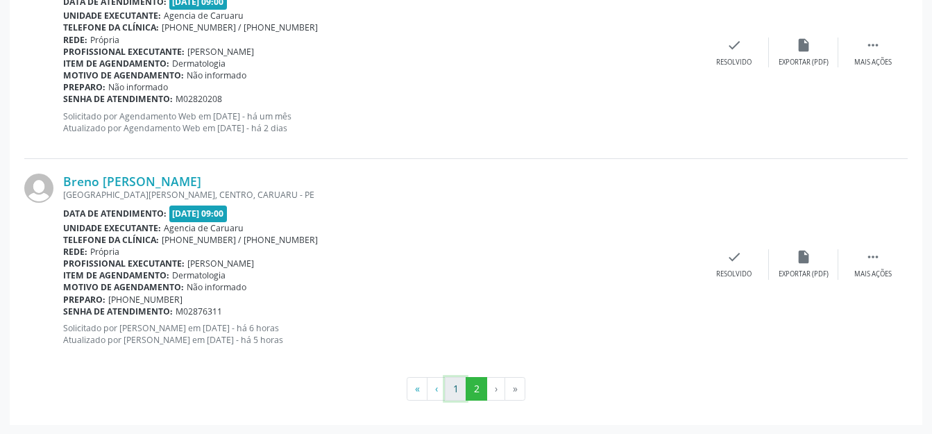
click at [455, 389] on button "1" at bounding box center [456, 389] width 22 height 24
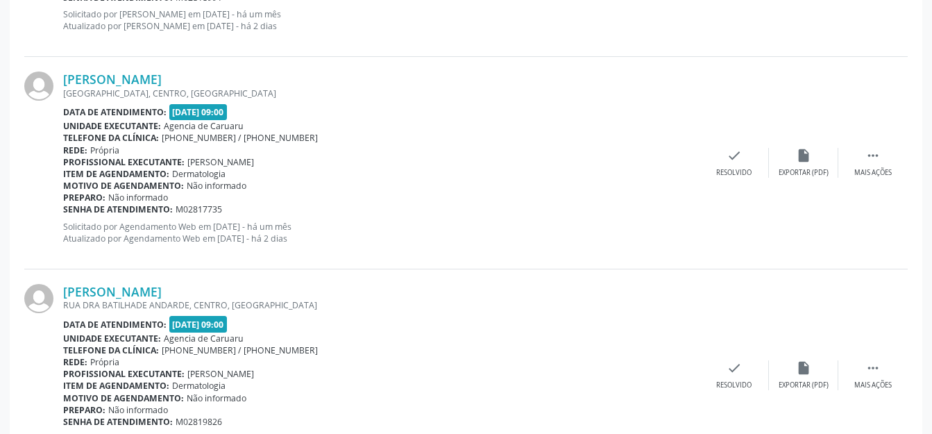
scroll to position [2685, 0]
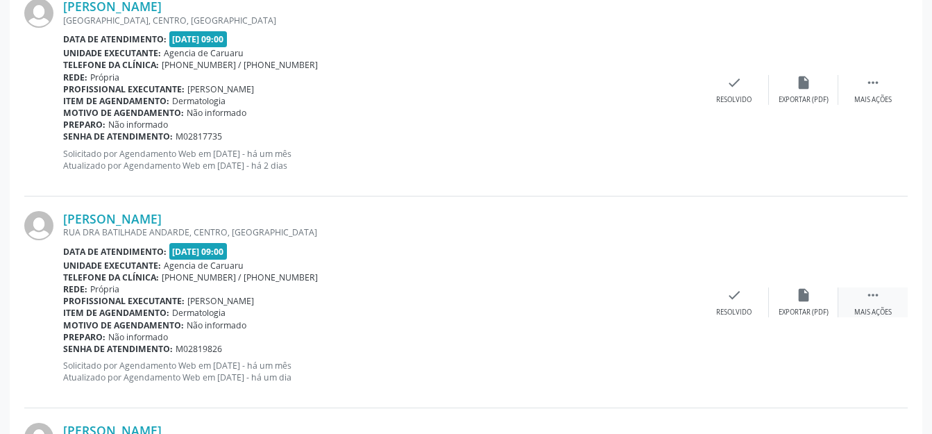
click at [846, 297] on div " Mais ações" at bounding box center [873, 302] width 69 height 30
click at [791, 296] on div "alarm_off Não compareceu" at bounding box center [803, 302] width 69 height 30
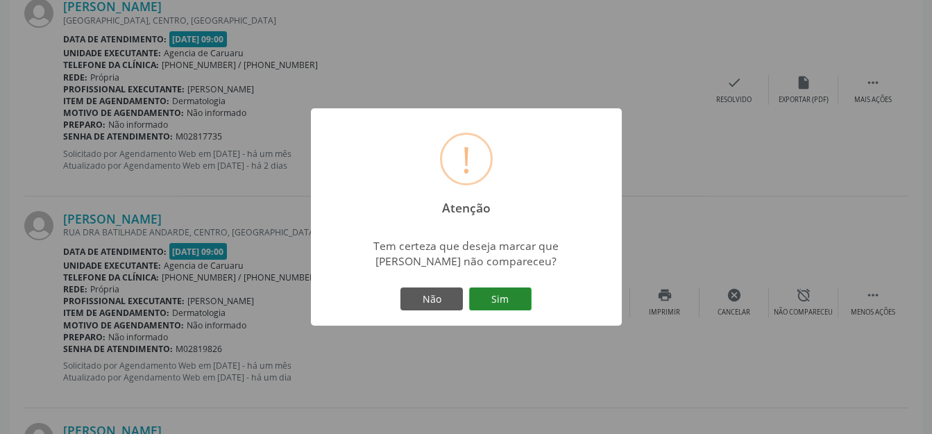
click at [521, 295] on button "Sim" at bounding box center [500, 299] width 62 height 24
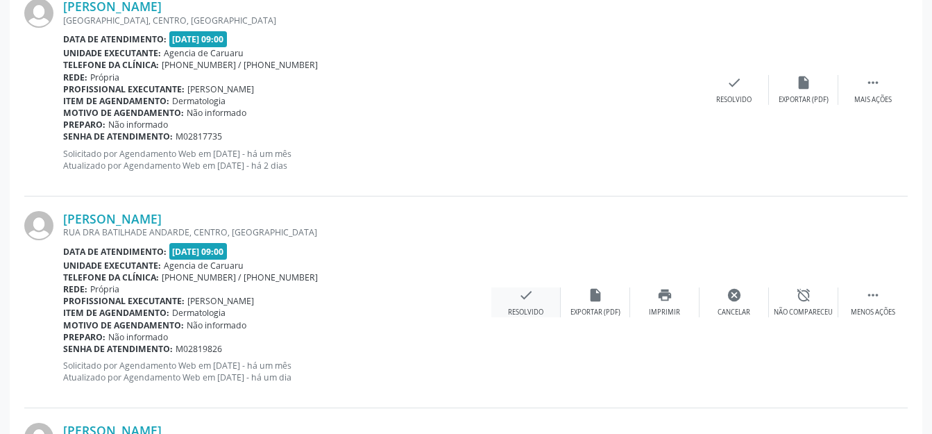
scroll to position [172, 0]
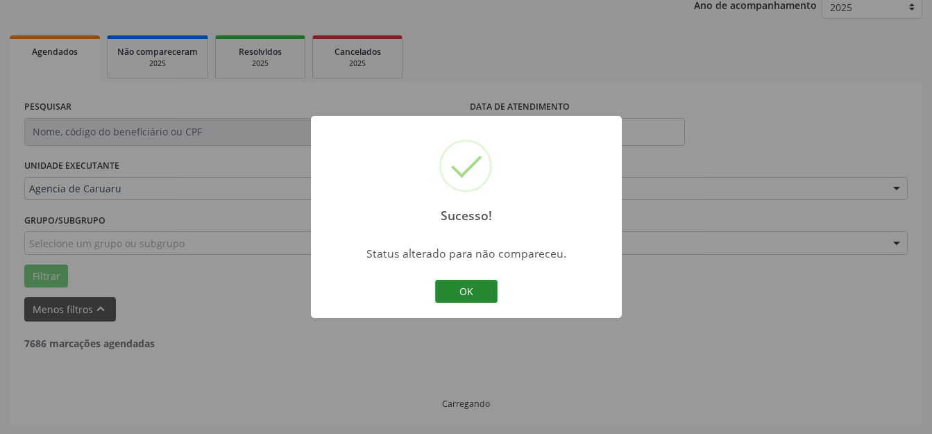
click at [496, 288] on button "OK" at bounding box center [466, 292] width 62 height 24
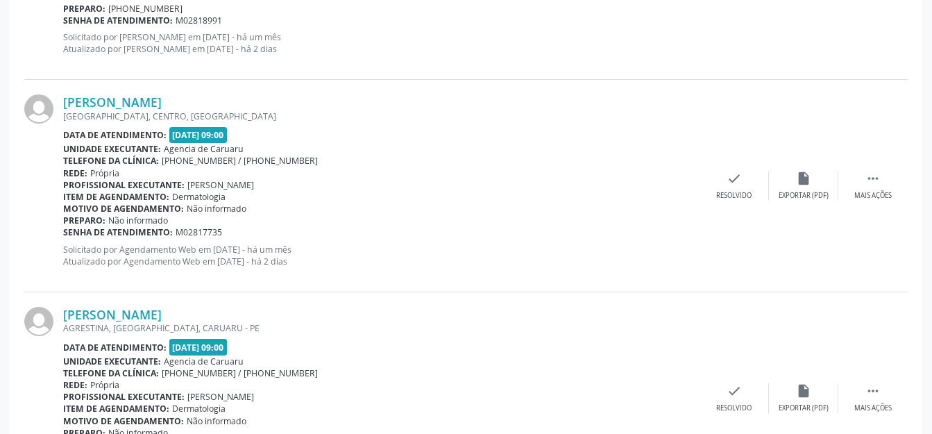
scroll to position [2524, 0]
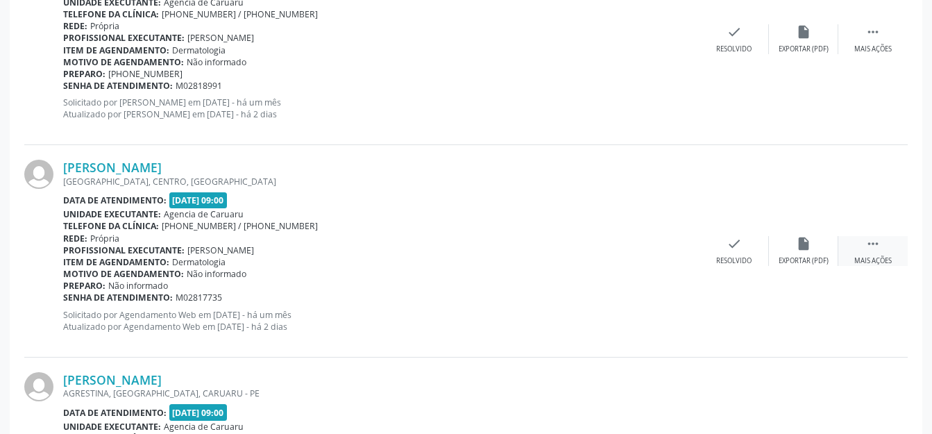
click at [880, 249] on icon "" at bounding box center [873, 243] width 15 height 15
click at [819, 248] on div "alarm_off Não compareceu" at bounding box center [803, 251] width 69 height 30
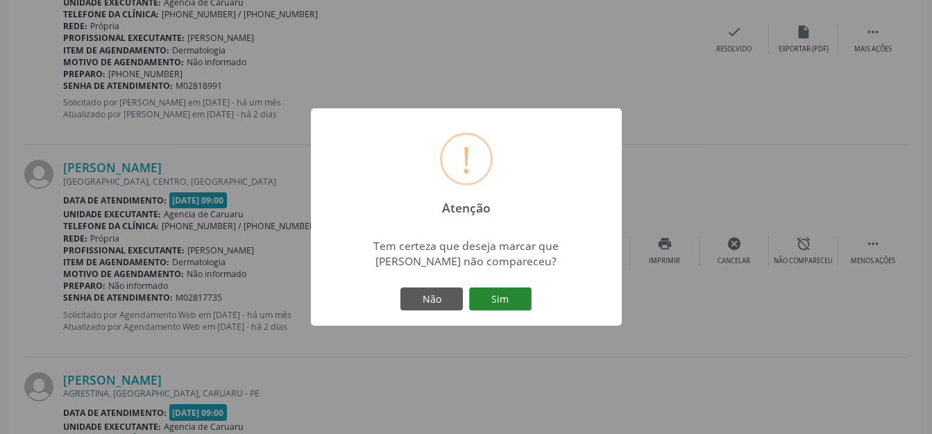
click at [508, 300] on button "Sim" at bounding box center [500, 299] width 62 height 24
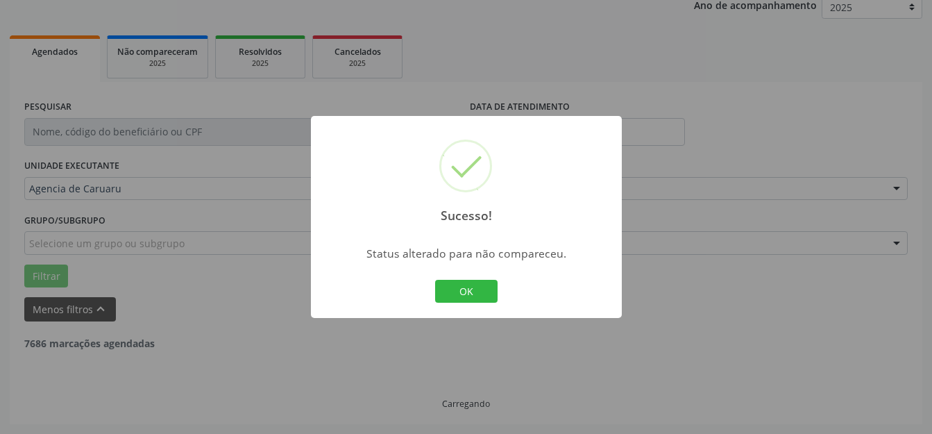
scroll to position [172, 0]
click at [467, 298] on button "OK" at bounding box center [466, 292] width 62 height 24
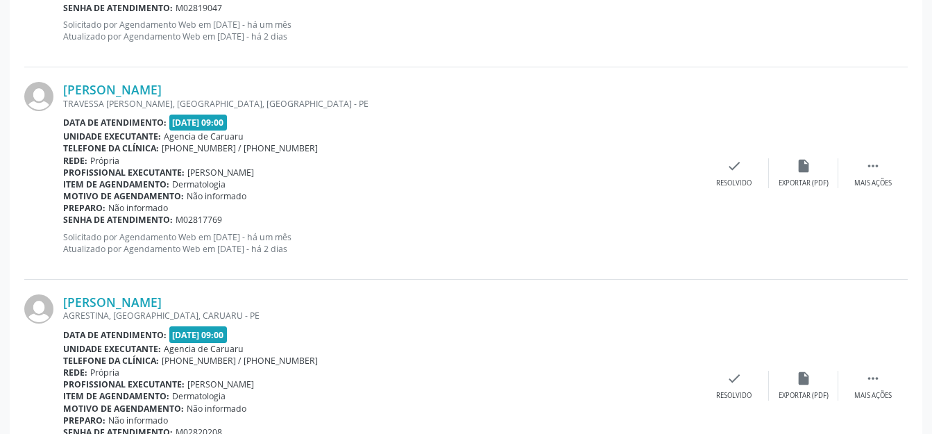
scroll to position [2593, 0]
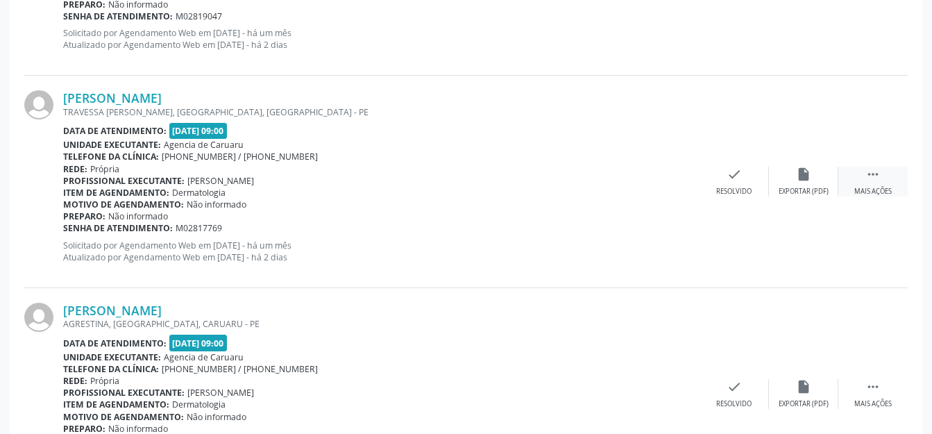
click at [866, 171] on icon "" at bounding box center [873, 174] width 15 height 15
click at [809, 182] on div "alarm_off Não compareceu" at bounding box center [803, 182] width 69 height 30
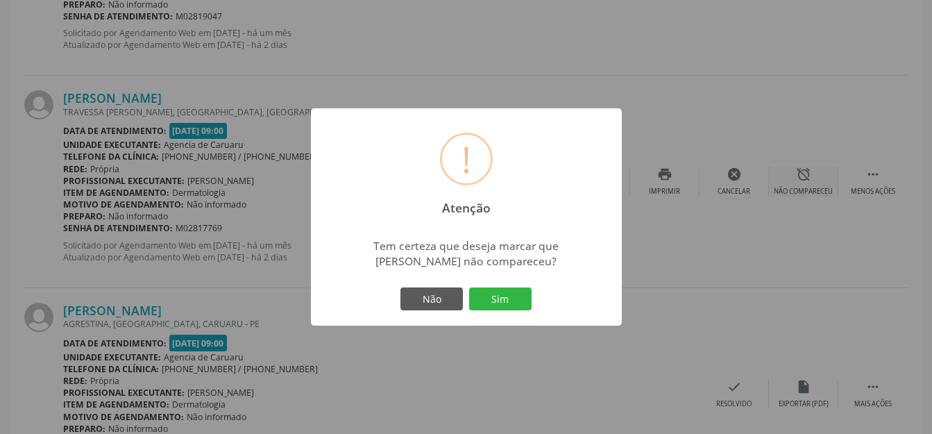
click at [489, 307] on button "Sim" at bounding box center [500, 299] width 62 height 24
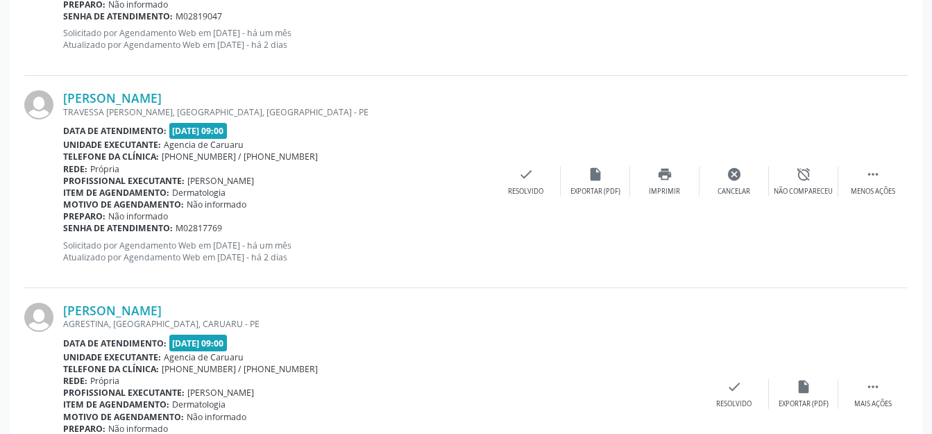
scroll to position [172, 0]
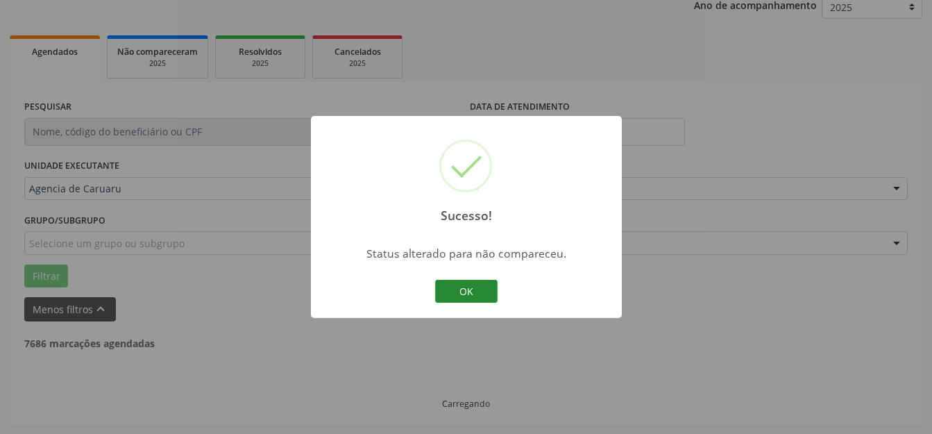
click at [492, 291] on button "OK" at bounding box center [466, 292] width 62 height 24
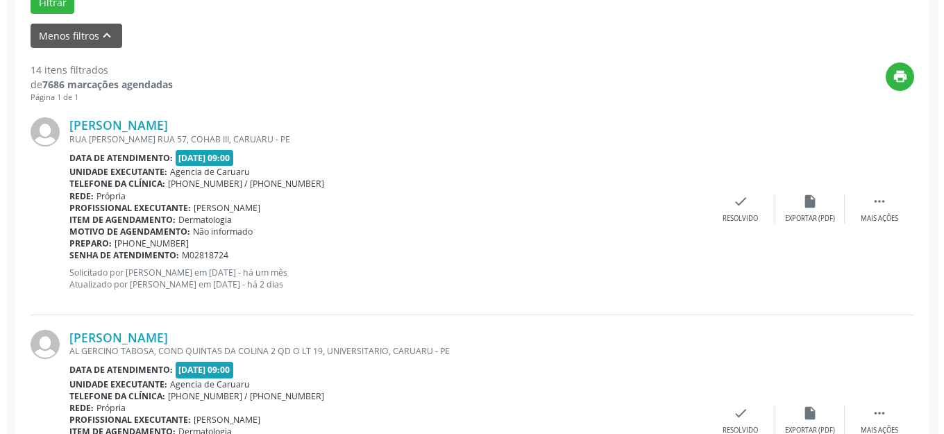
scroll to position [450, 0]
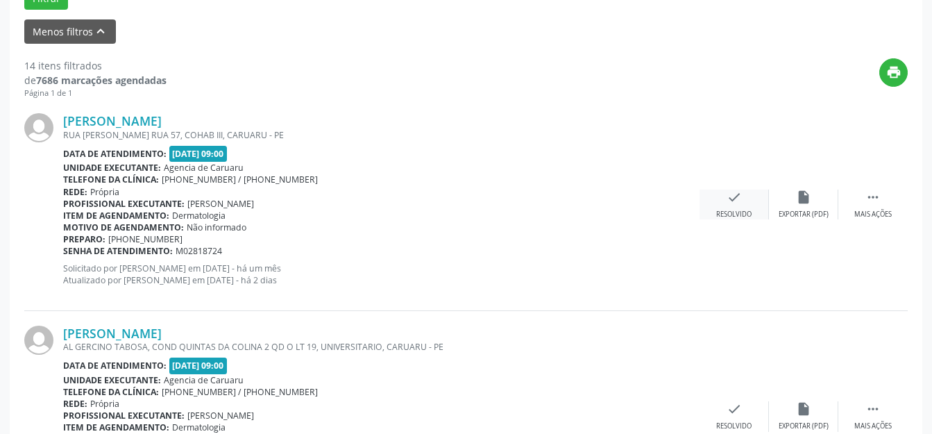
click at [738, 198] on icon "check" at bounding box center [734, 197] width 15 height 15
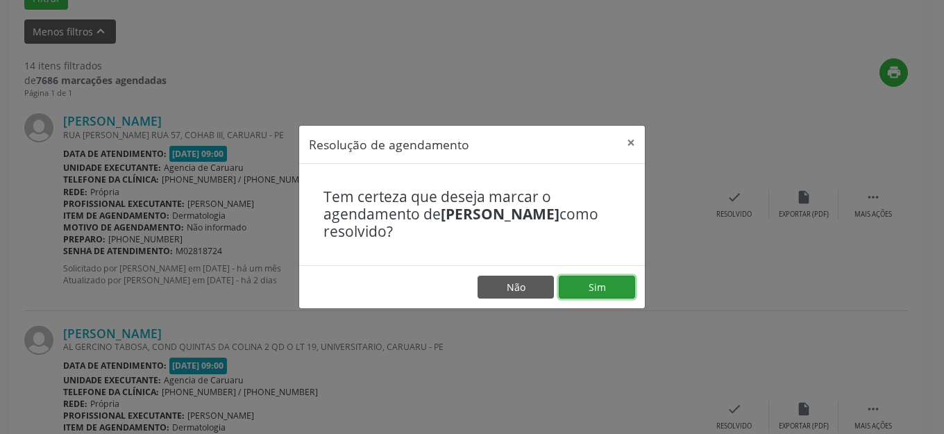
click at [598, 276] on button "Sim" at bounding box center [597, 288] width 76 height 24
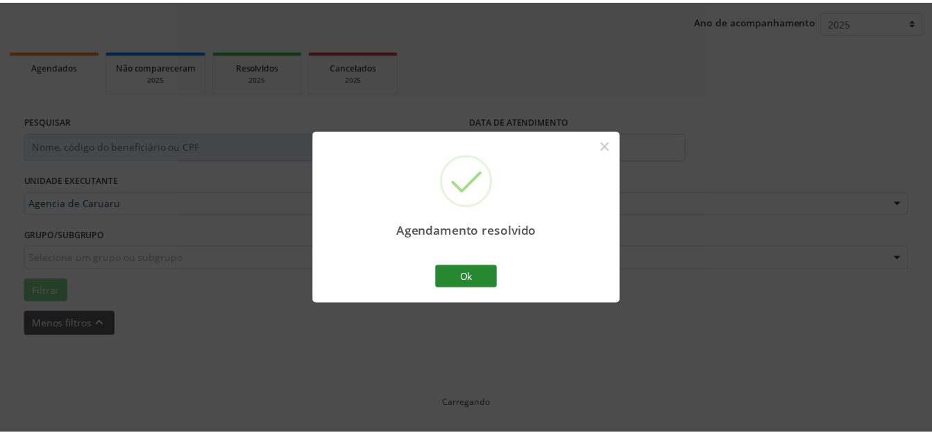
scroll to position [158, 0]
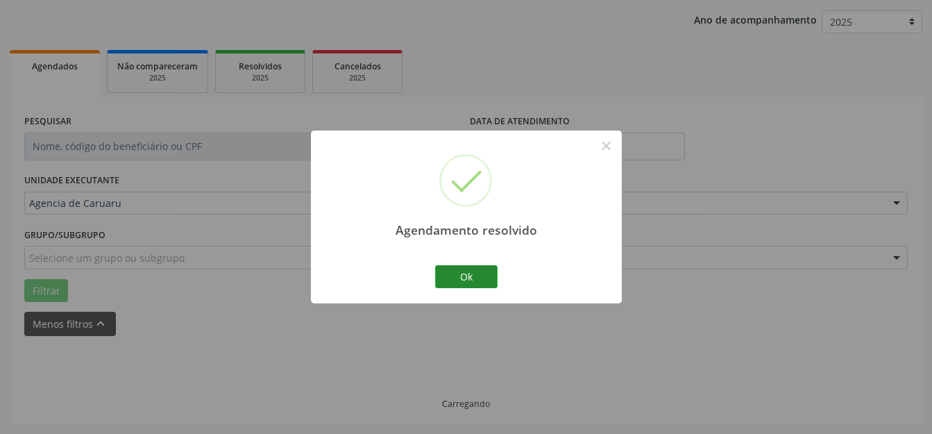
click at [453, 259] on div "Agendamento resolvido × Ok Cancel" at bounding box center [466, 217] width 311 height 173
click at [458, 273] on button "Ok" at bounding box center [466, 277] width 62 height 24
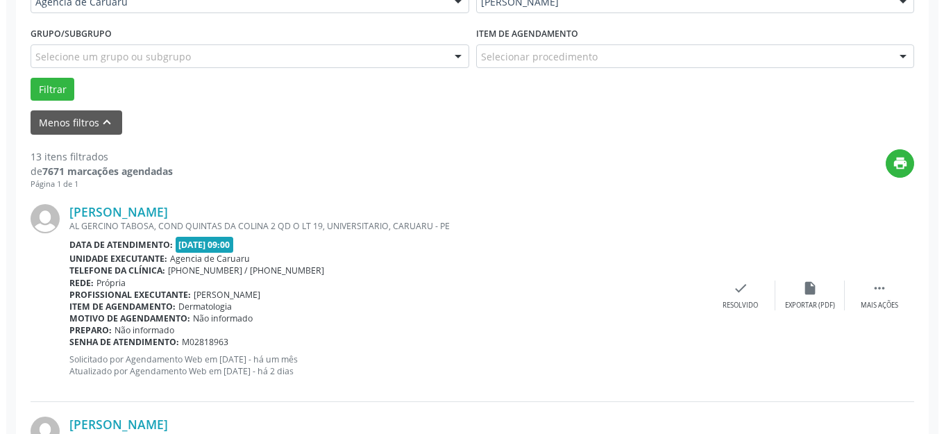
scroll to position [380, 0]
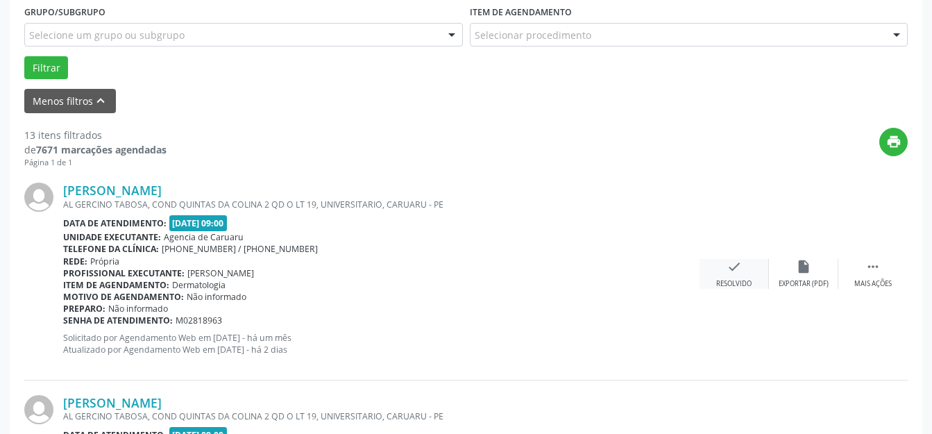
click at [730, 277] on div "check Resolvido" at bounding box center [734, 274] width 69 height 30
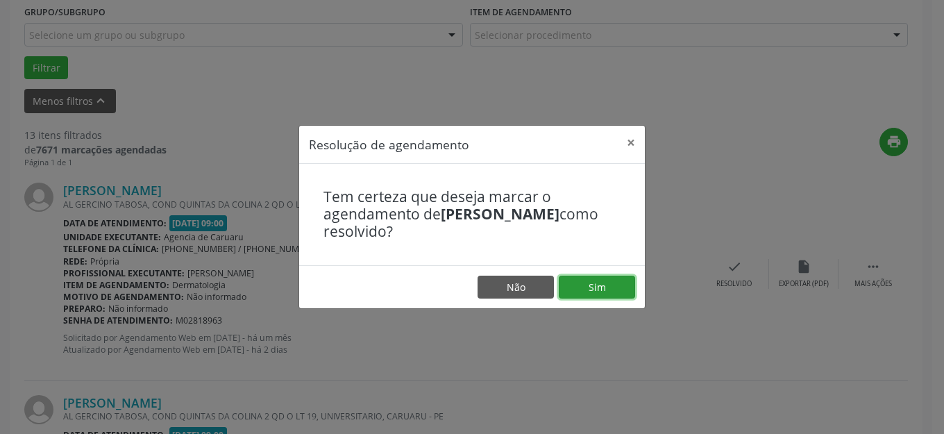
click at [595, 282] on button "Sim" at bounding box center [597, 288] width 76 height 24
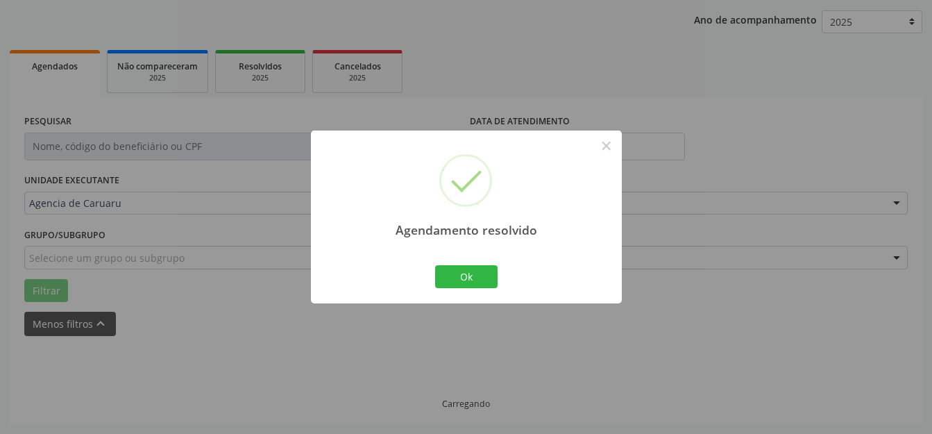
scroll to position [172, 0]
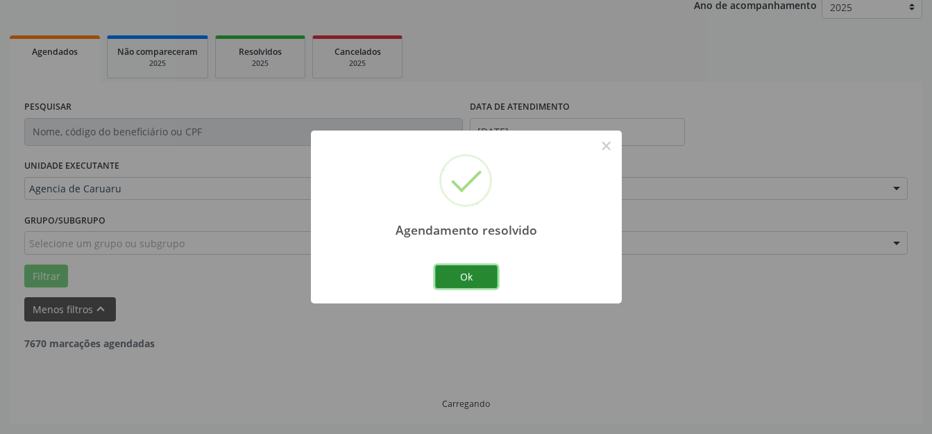
click at [460, 274] on button "Ok" at bounding box center [466, 277] width 62 height 24
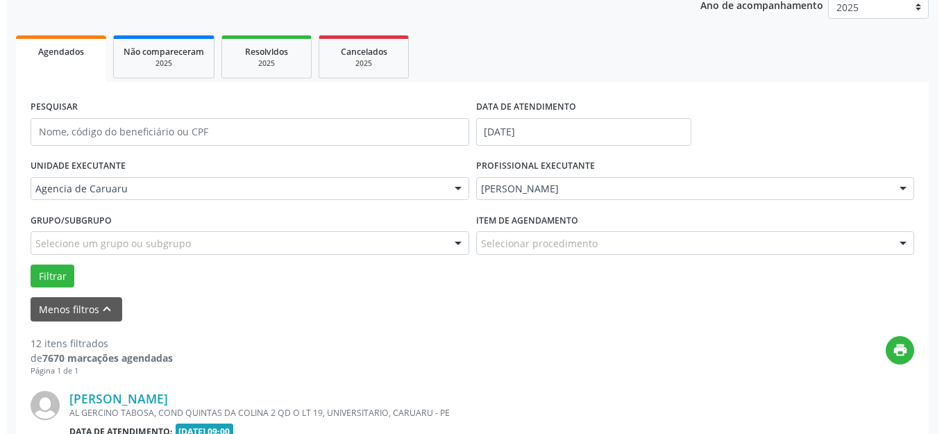
scroll to position [380, 0]
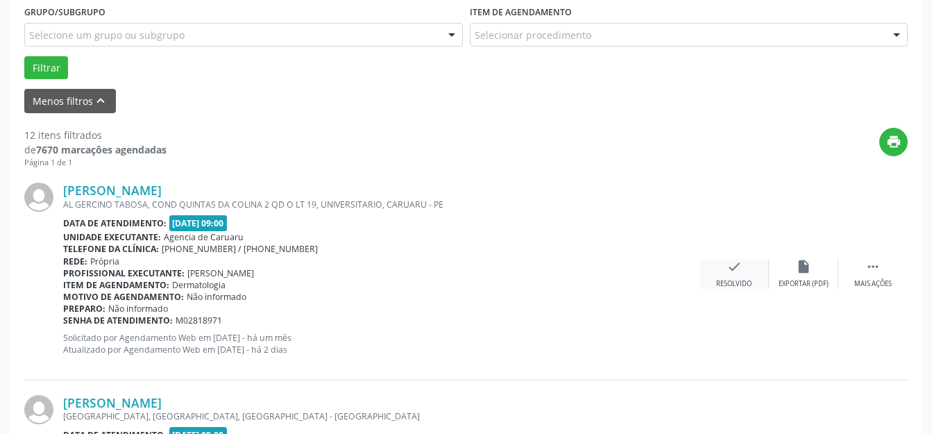
click at [750, 275] on div "check Resolvido" at bounding box center [734, 274] width 69 height 30
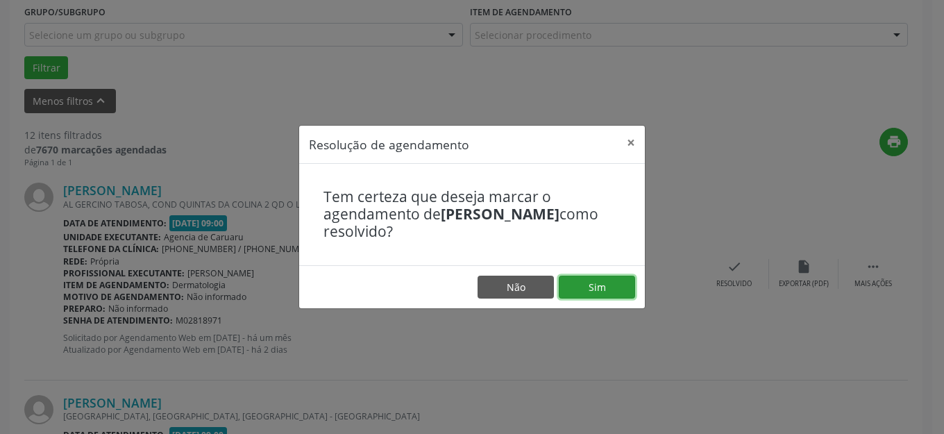
click at [568, 276] on button "Sim" at bounding box center [597, 288] width 76 height 24
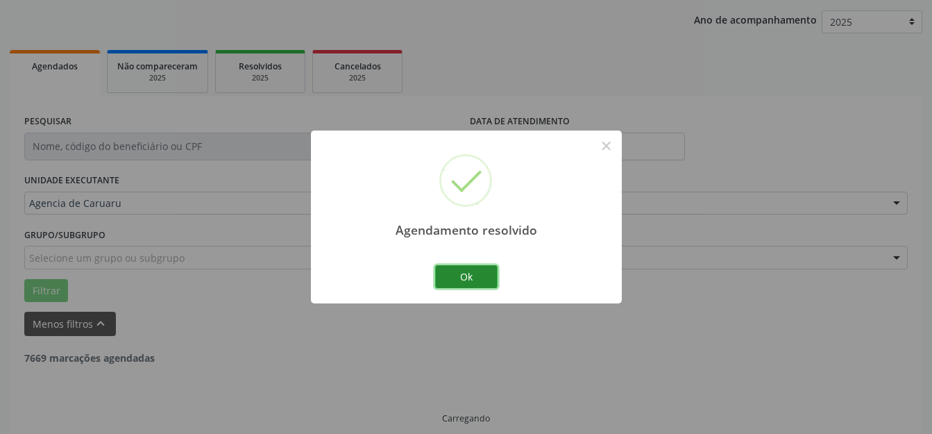
click at [488, 283] on button "Ok" at bounding box center [466, 277] width 62 height 24
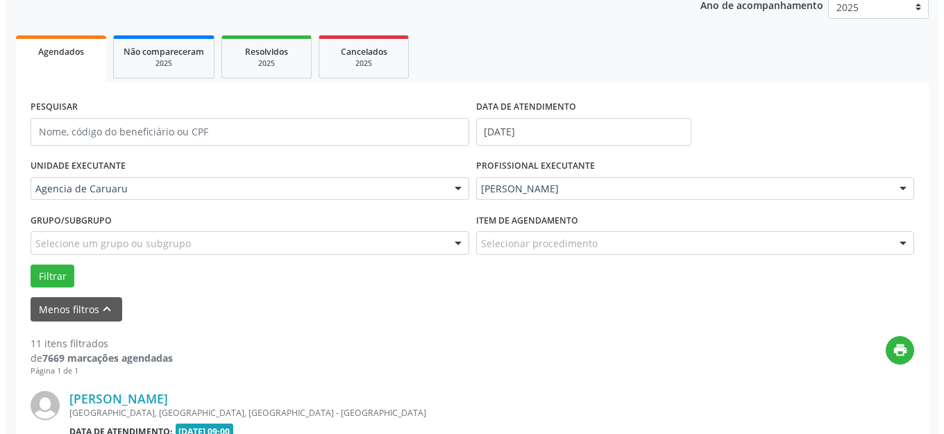
scroll to position [450, 0]
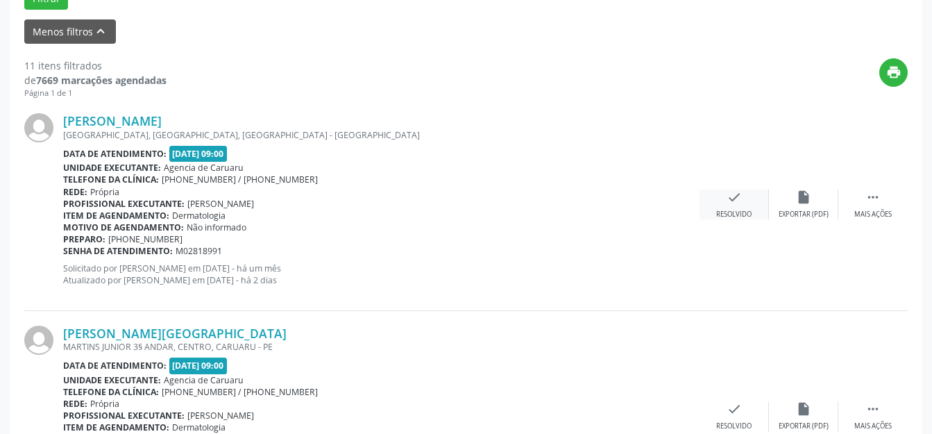
click at [756, 200] on div "check Resolvido" at bounding box center [734, 205] width 69 height 30
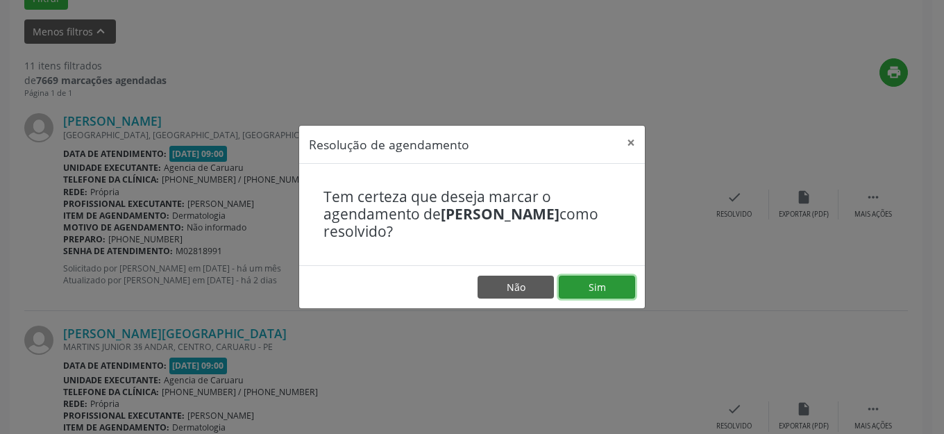
click at [623, 280] on button "Sim" at bounding box center [597, 288] width 76 height 24
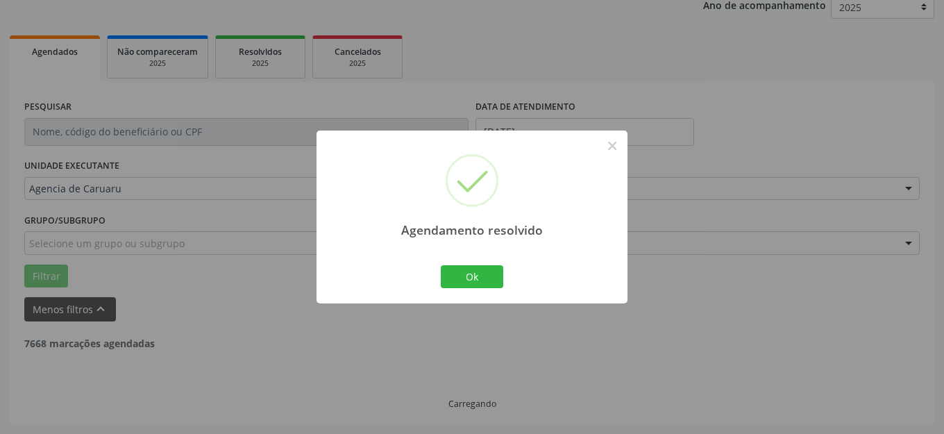
click at [468, 268] on button "Ok" at bounding box center [472, 277] width 62 height 24
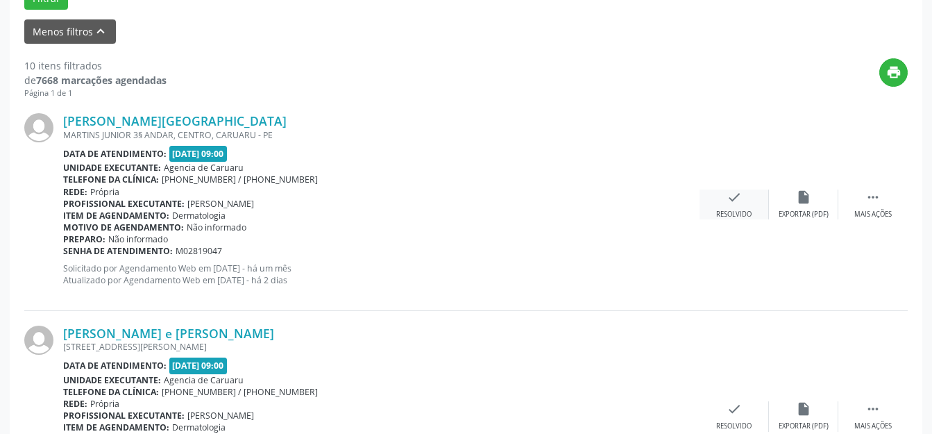
click at [712, 199] on div "check Resolvido" at bounding box center [734, 205] width 69 height 30
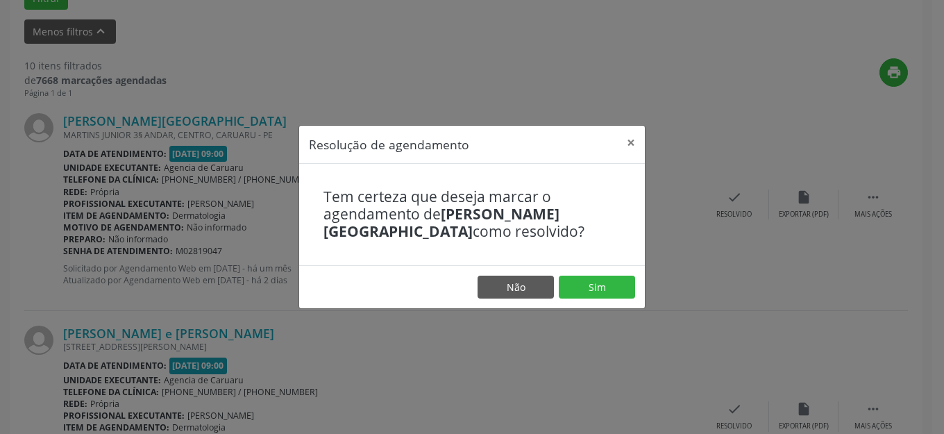
click at [582, 273] on footer "Não Sim" at bounding box center [472, 287] width 346 height 44
click at [602, 278] on button "Sim" at bounding box center [597, 288] width 76 height 24
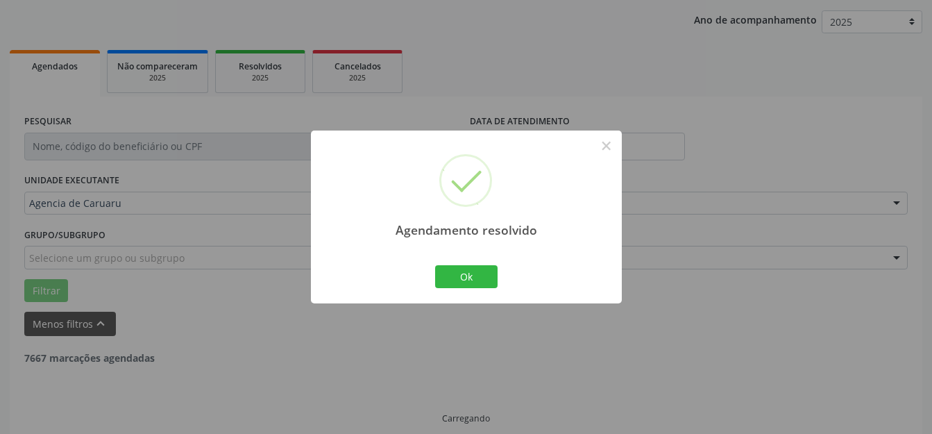
scroll to position [172, 0]
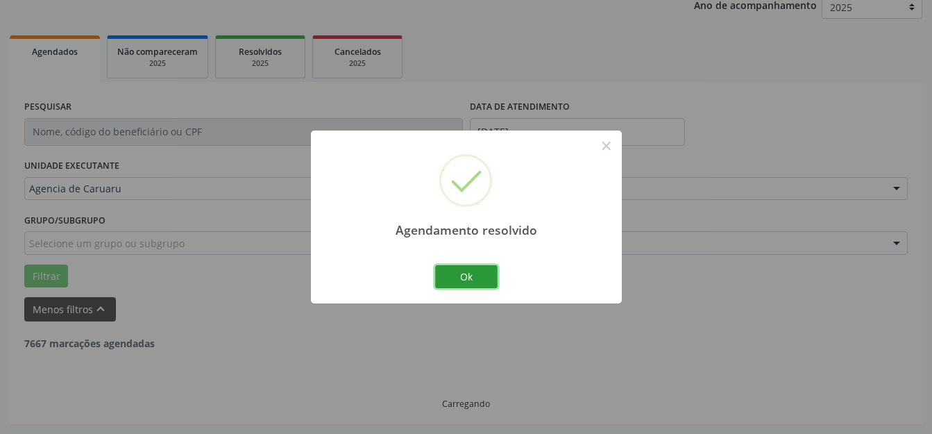
click at [458, 271] on button "Ok" at bounding box center [466, 277] width 62 height 24
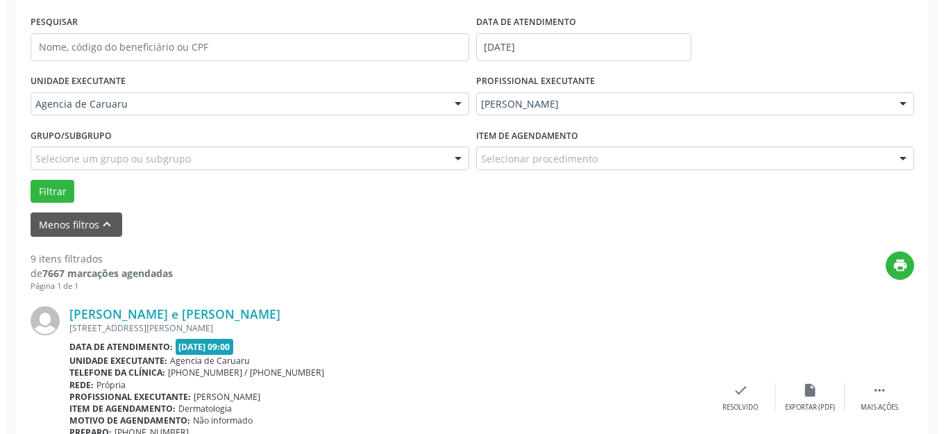
scroll to position [450, 0]
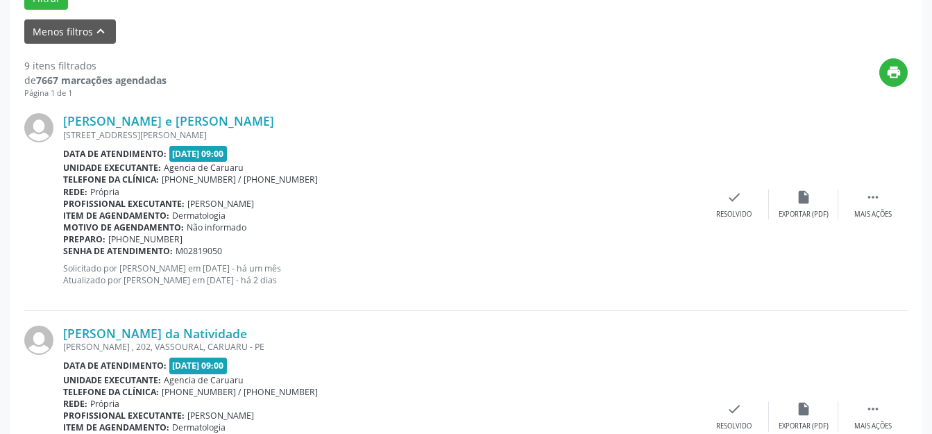
click at [691, 177] on div "Telefone da clínica: (81) 3719-9589 / 3719-9591" at bounding box center [381, 180] width 637 height 12
click at [730, 192] on icon "check" at bounding box center [734, 197] width 15 height 15
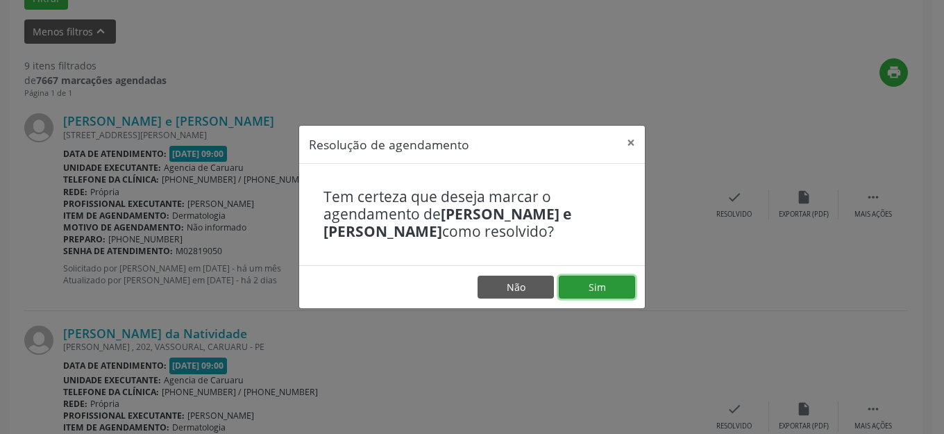
click at [602, 283] on button "Sim" at bounding box center [597, 288] width 76 height 24
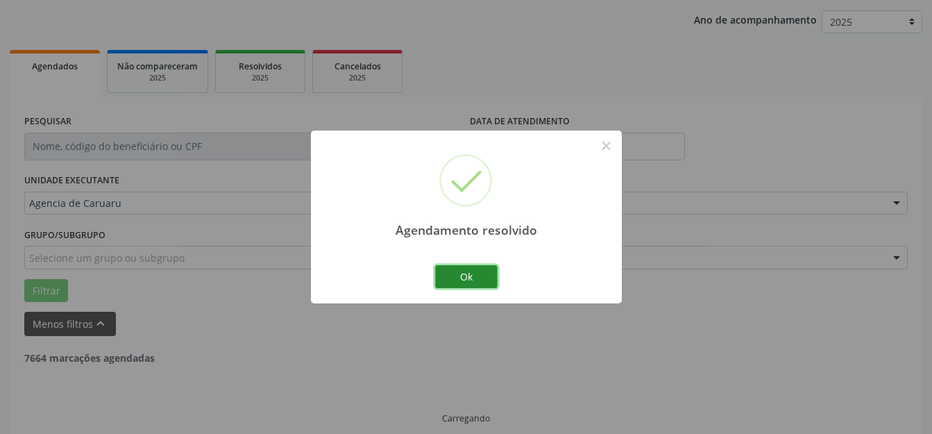
scroll to position [172, 0]
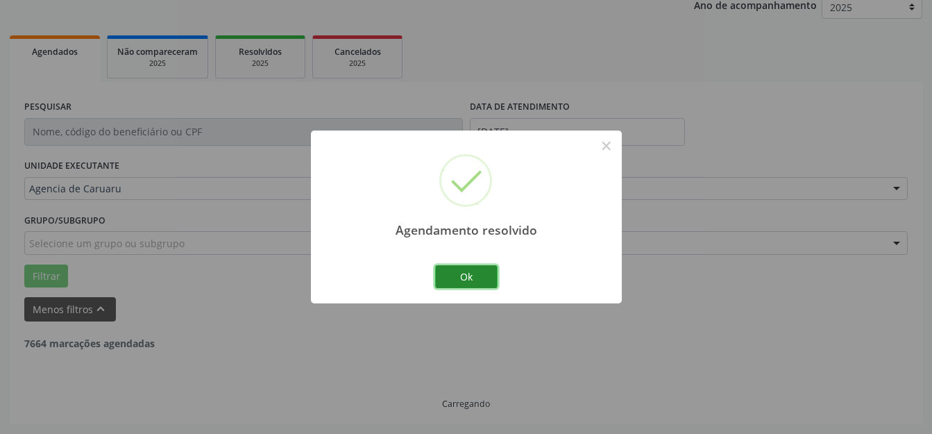
click at [469, 285] on button "Ok" at bounding box center [466, 277] width 62 height 24
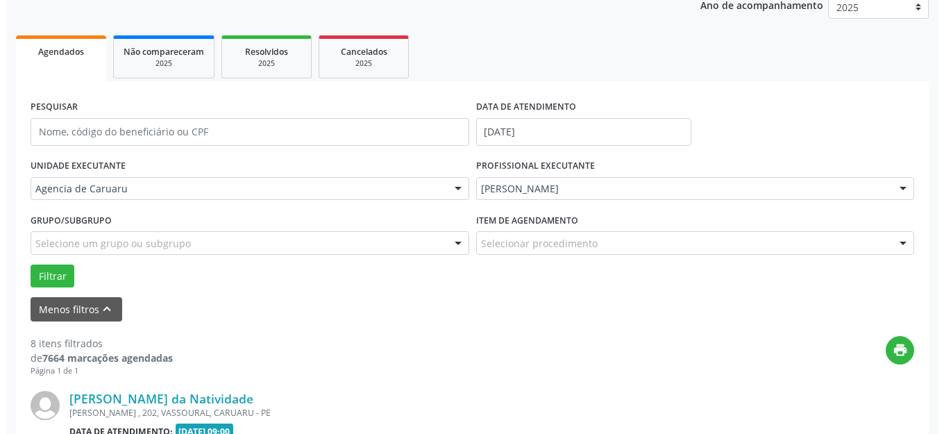
scroll to position [450, 0]
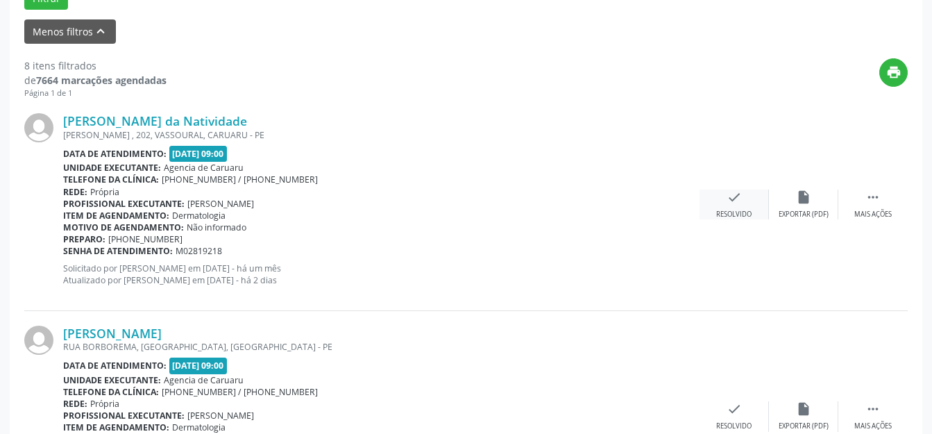
click at [764, 205] on div "check Resolvido" at bounding box center [734, 205] width 69 height 30
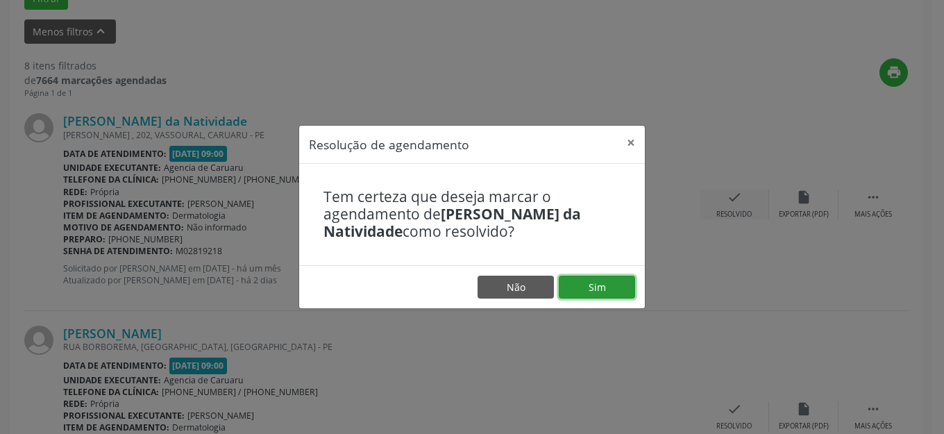
click at [617, 277] on button "Sim" at bounding box center [597, 288] width 76 height 24
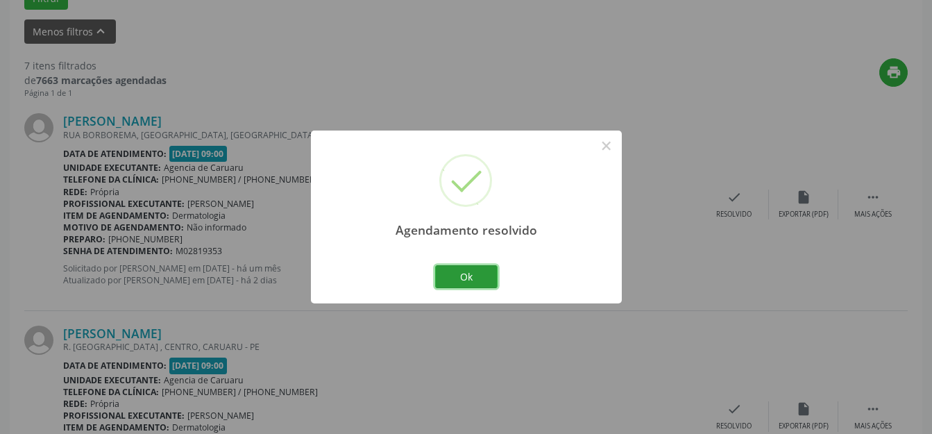
click at [459, 275] on button "Ok" at bounding box center [466, 277] width 62 height 24
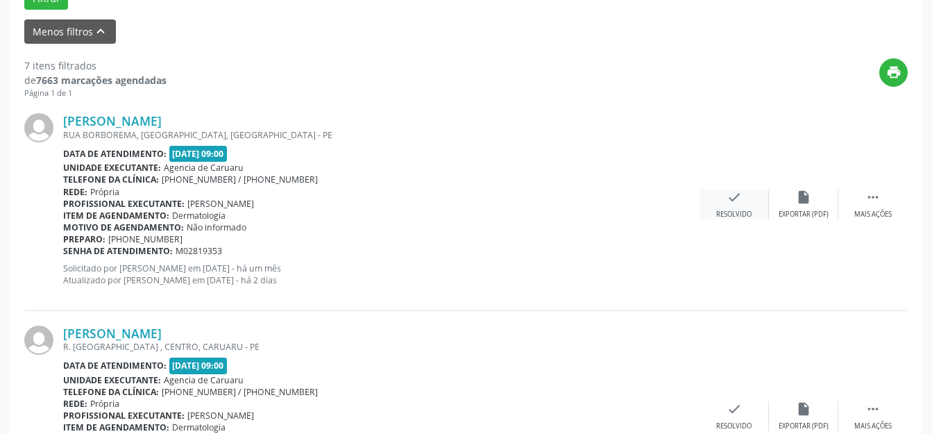
click at [735, 211] on div "Resolvido" at bounding box center [733, 215] width 35 height 10
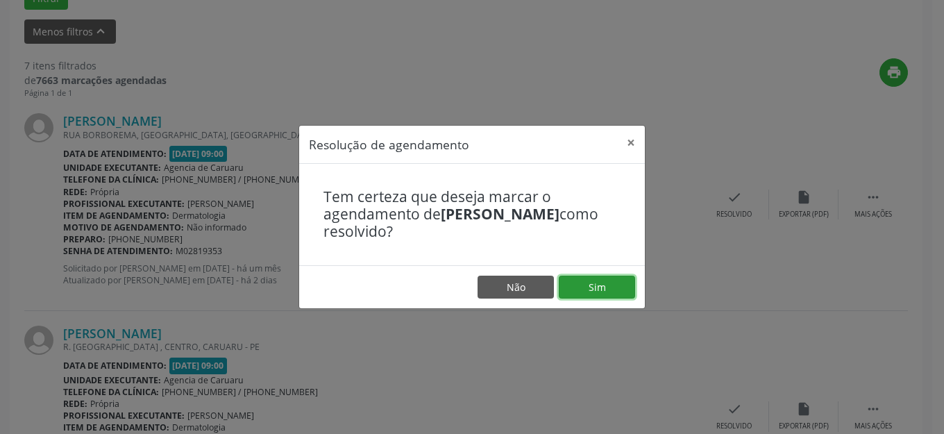
click at [632, 279] on button "Sim" at bounding box center [597, 288] width 76 height 24
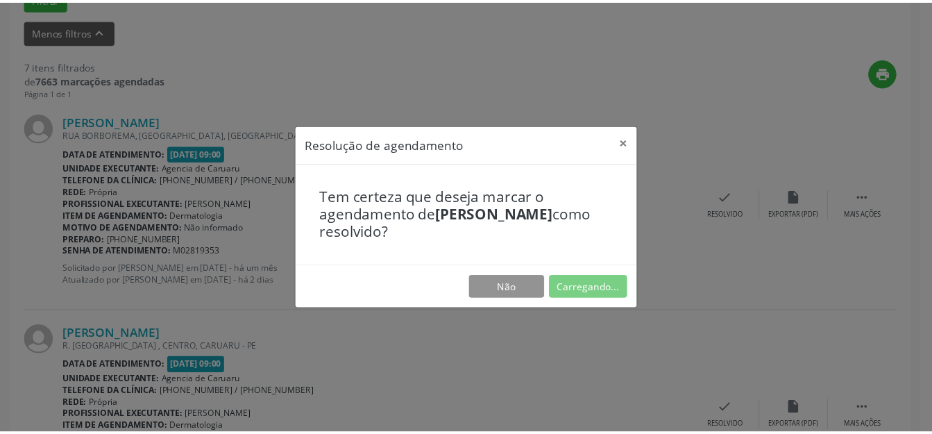
scroll to position [158, 0]
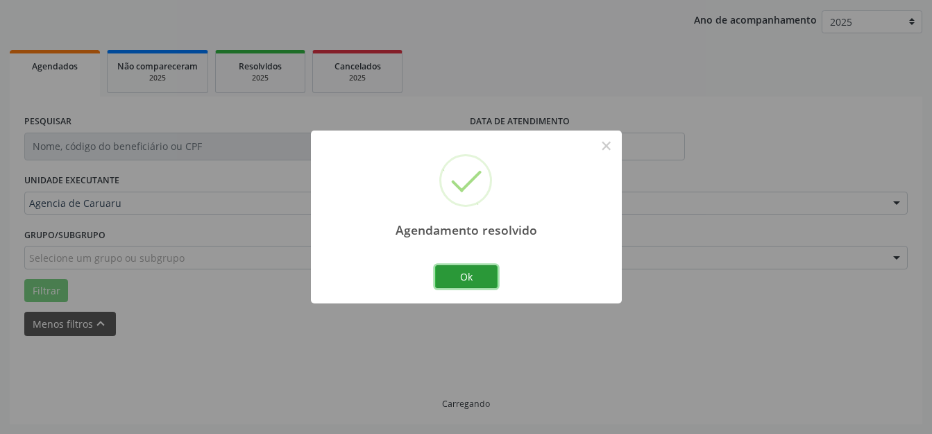
click at [459, 267] on button "Ok" at bounding box center [466, 277] width 62 height 24
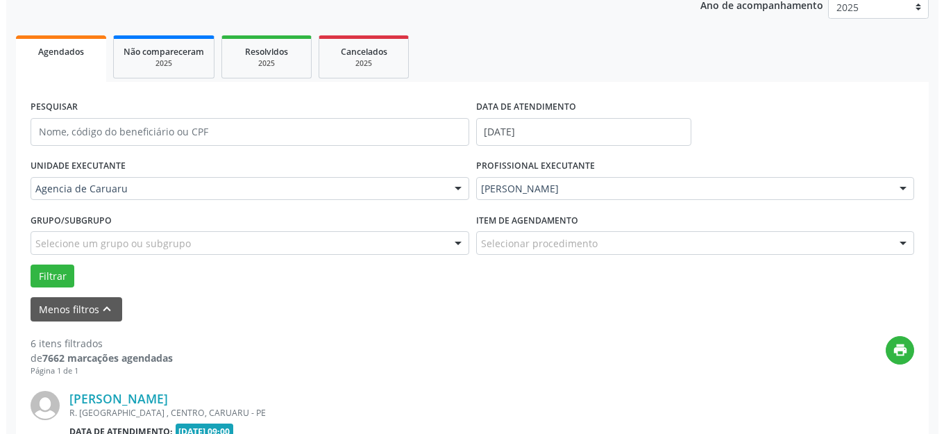
scroll to position [380, 0]
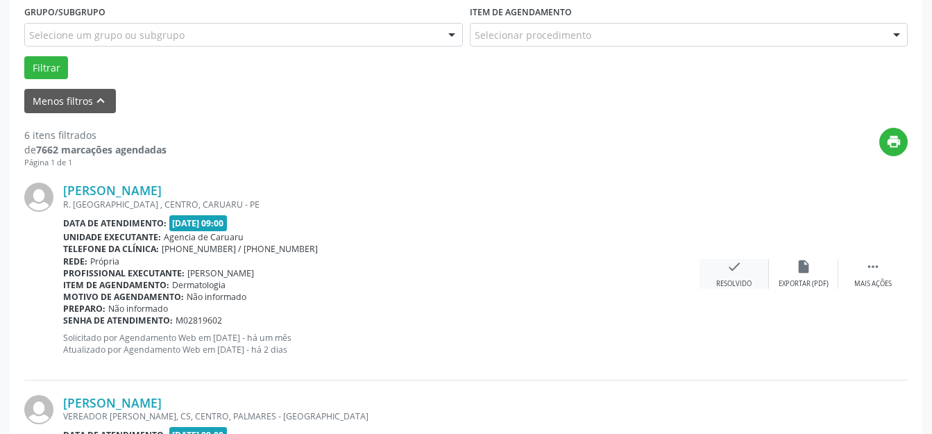
click at [752, 280] on div "Resolvido" at bounding box center [733, 284] width 35 height 10
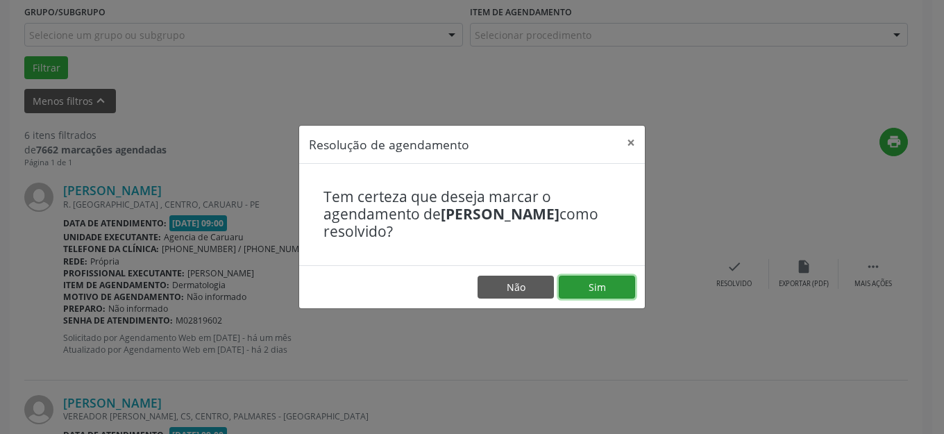
click at [595, 276] on button "Sim" at bounding box center [597, 288] width 76 height 24
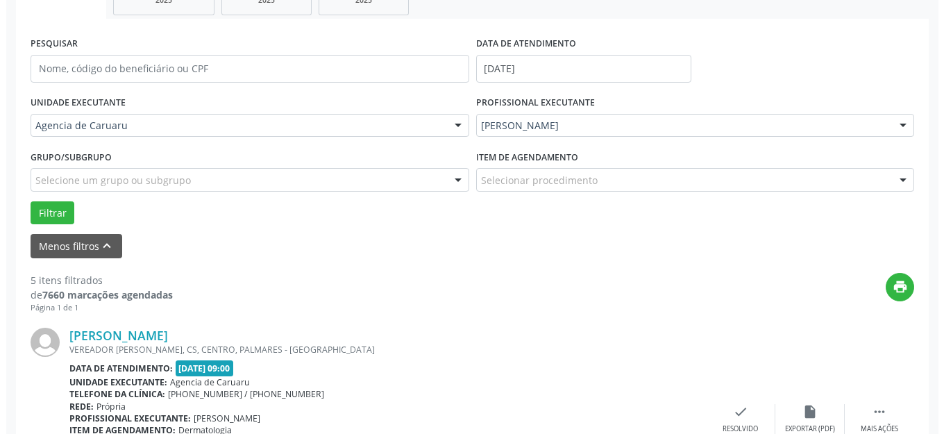
scroll to position [311, 0]
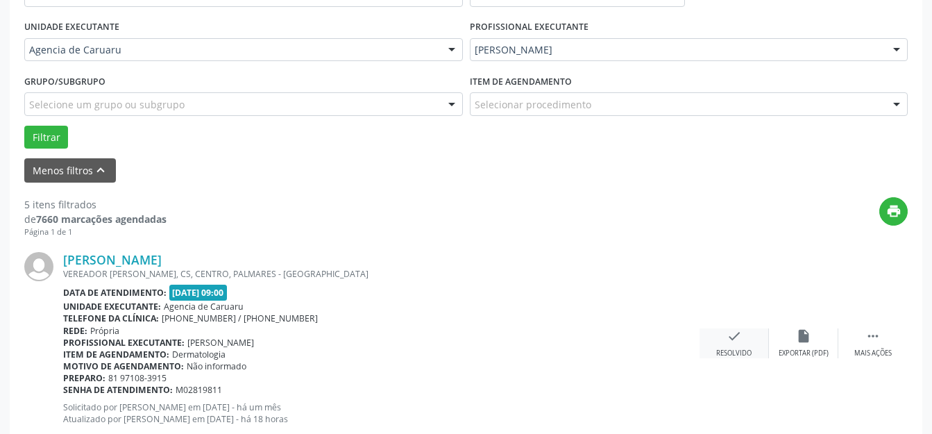
click at [730, 345] on div "check Resolvido" at bounding box center [734, 343] width 69 height 30
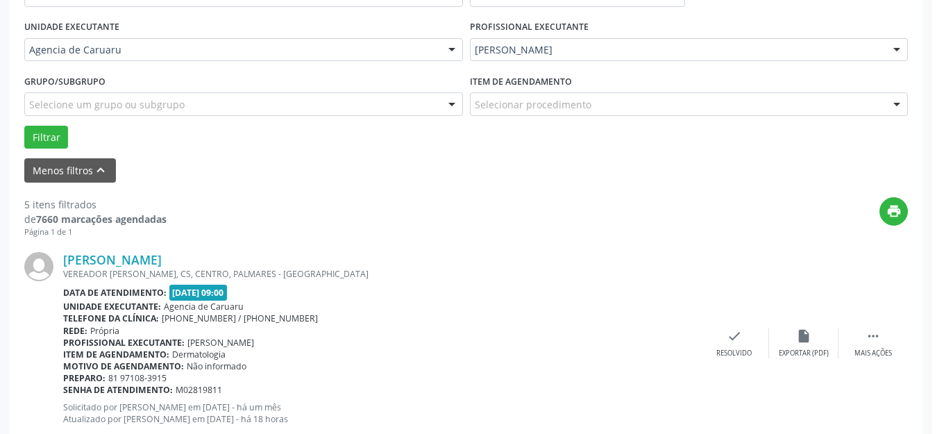
click at [585, 265] on button "Sim" at bounding box center [597, 253] width 76 height 24
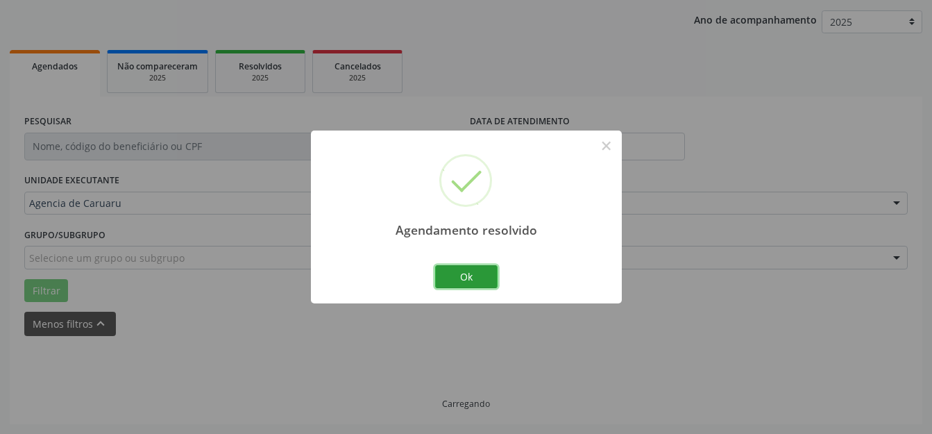
click at [470, 278] on button "Ok" at bounding box center [466, 277] width 62 height 24
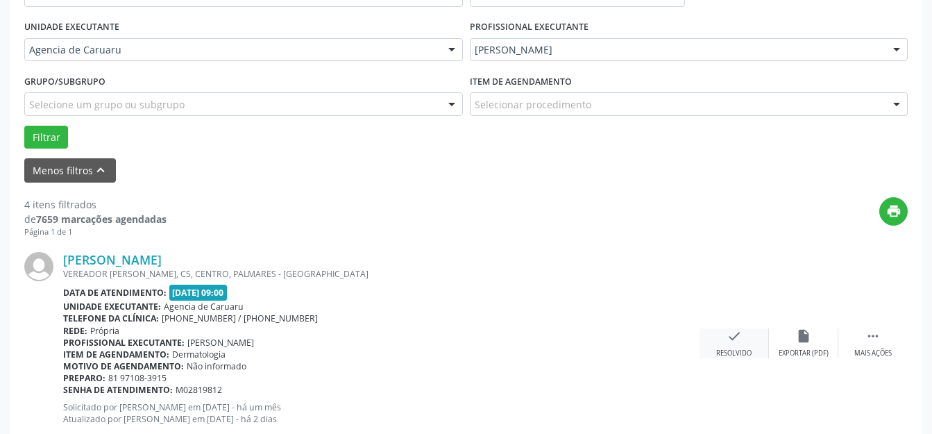
click at [719, 333] on div "check Resolvido" at bounding box center [734, 343] width 69 height 30
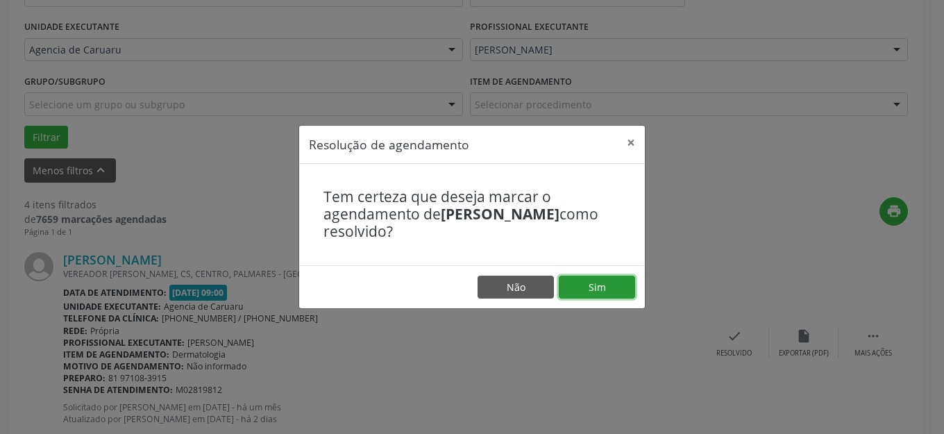
click at [595, 293] on button "Sim" at bounding box center [597, 288] width 76 height 24
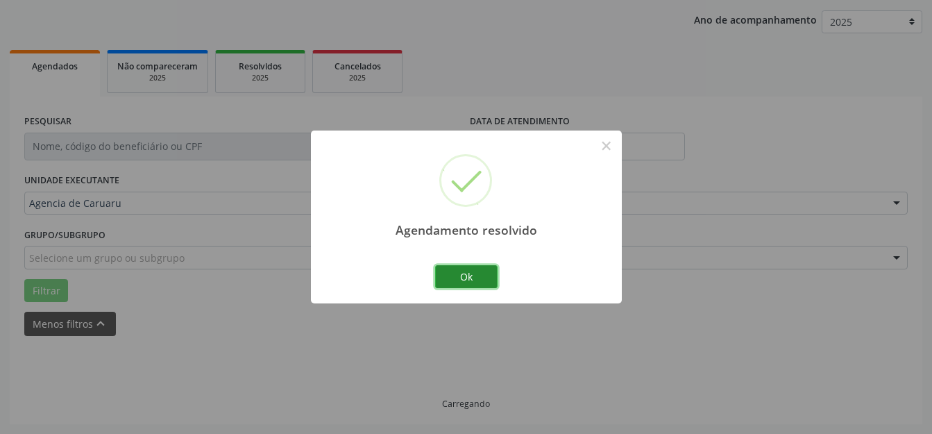
click at [454, 269] on button "Ok" at bounding box center [466, 277] width 62 height 24
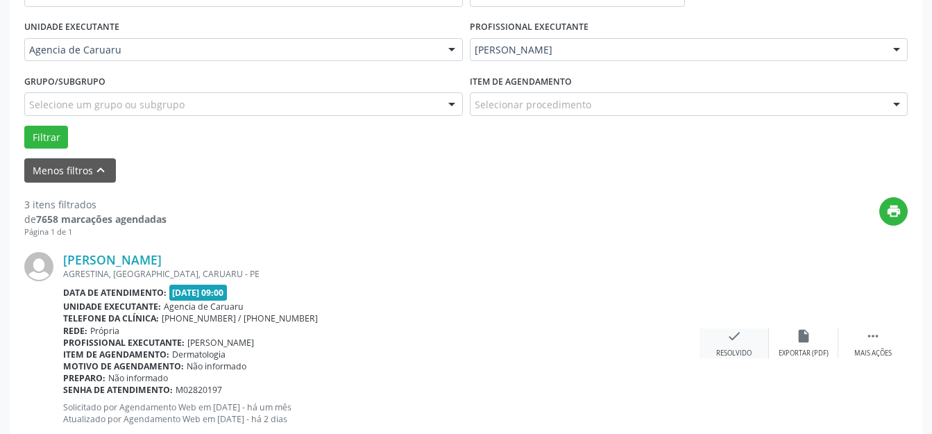
click at [732, 339] on icon "check" at bounding box center [734, 335] width 15 height 15
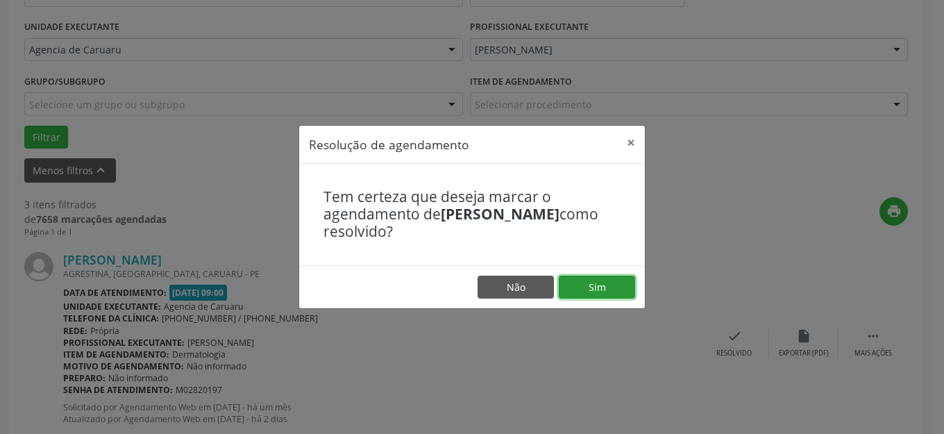
click at [580, 278] on button "Sim" at bounding box center [597, 288] width 76 height 24
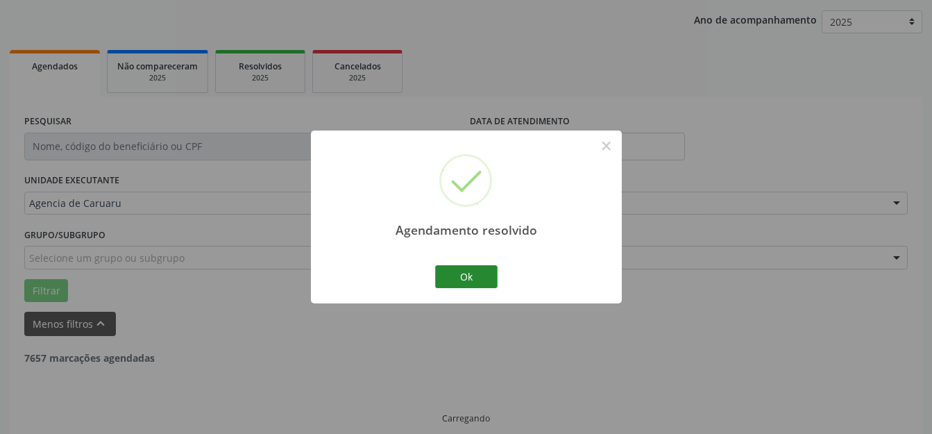
scroll to position [172, 0]
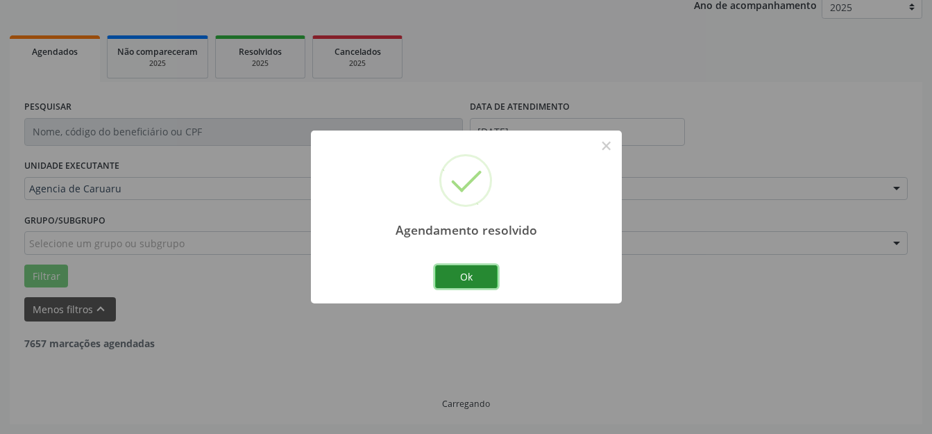
click at [462, 283] on button "Ok" at bounding box center [466, 277] width 62 height 24
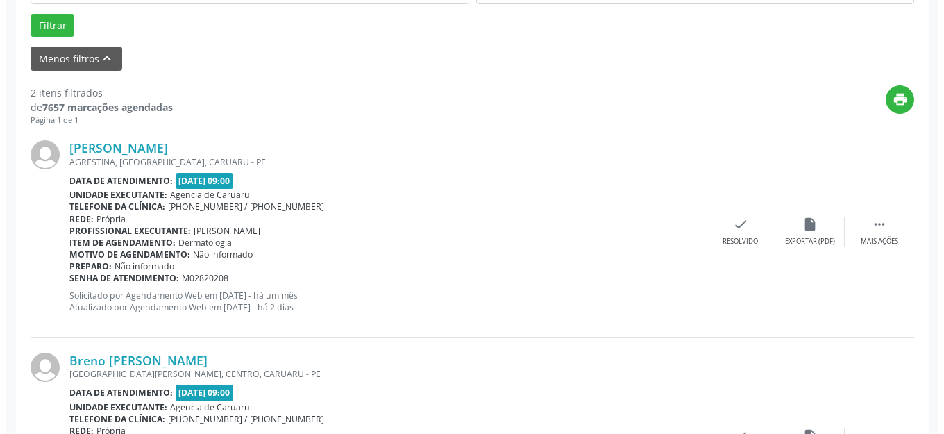
scroll to position [450, 0]
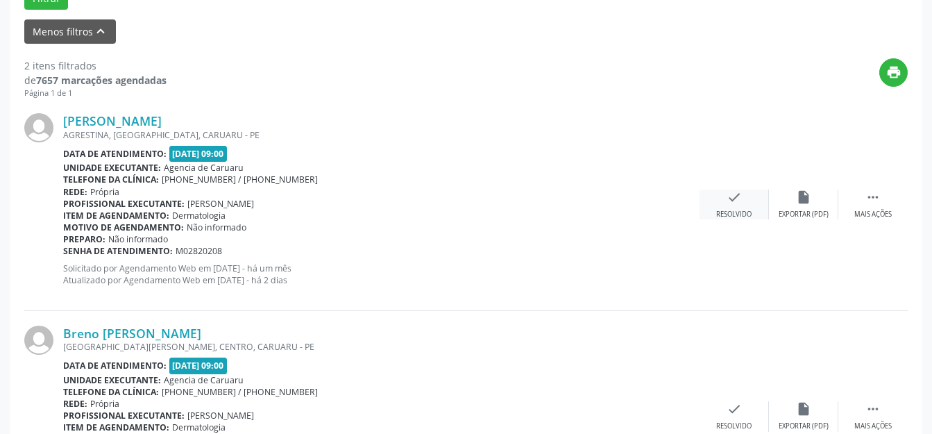
click at [730, 210] on div "Resolvido" at bounding box center [733, 215] width 35 height 10
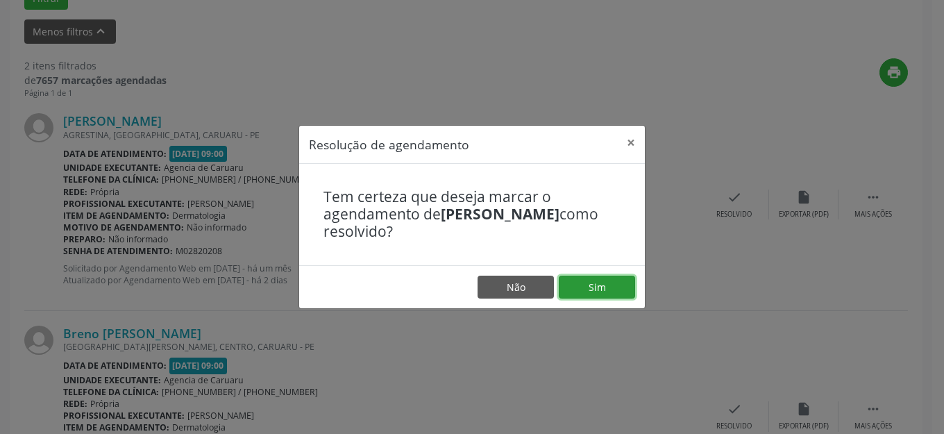
click at [610, 286] on button "Sim" at bounding box center [597, 288] width 76 height 24
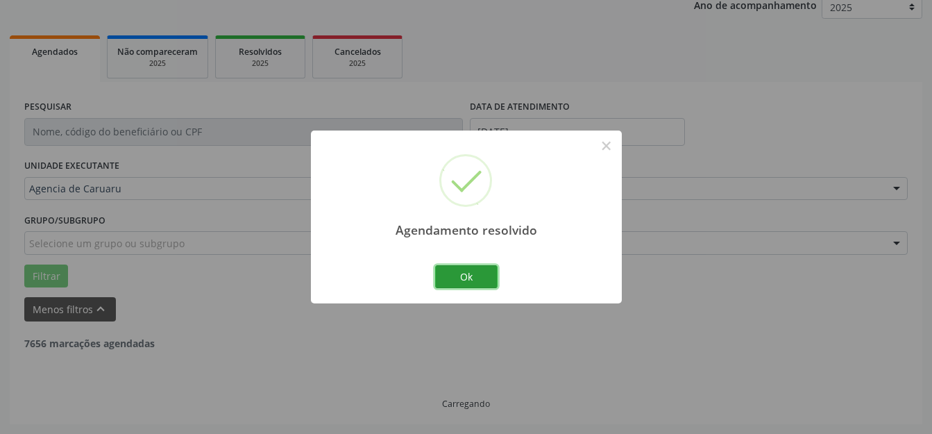
click at [476, 283] on button "Ok" at bounding box center [466, 277] width 62 height 24
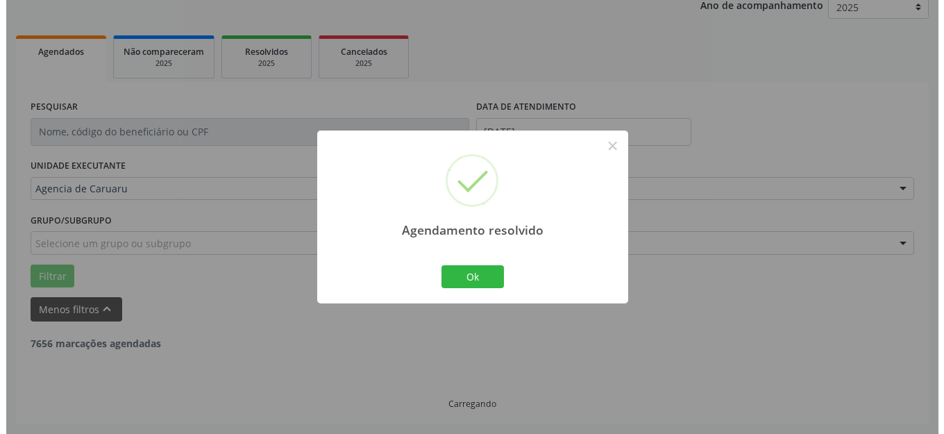
scroll to position [351, 0]
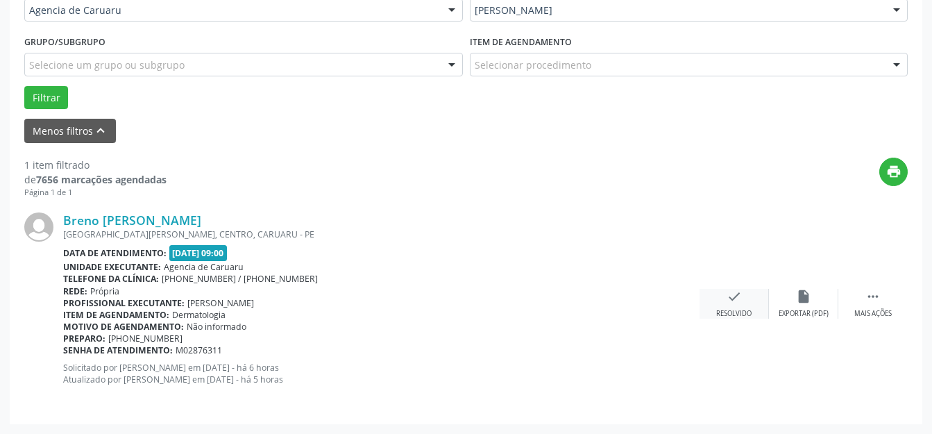
click at [739, 295] on icon "check" at bounding box center [734, 296] width 15 height 15
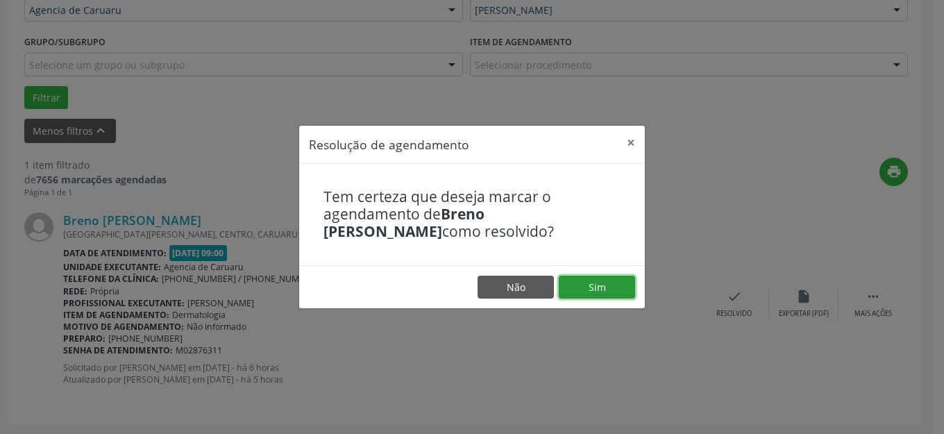
click at [599, 286] on button "Sim" at bounding box center [597, 288] width 76 height 24
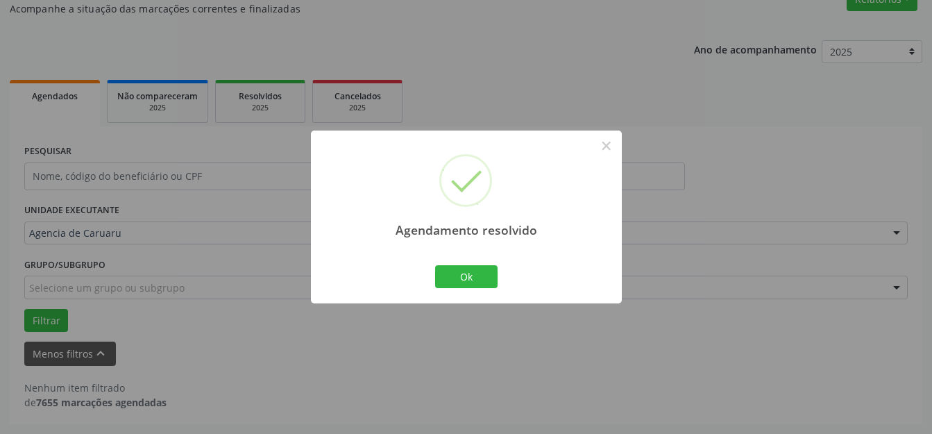
scroll to position [128, 0]
click at [462, 269] on button "Ok" at bounding box center [466, 277] width 62 height 24
